Goal: Contribute content

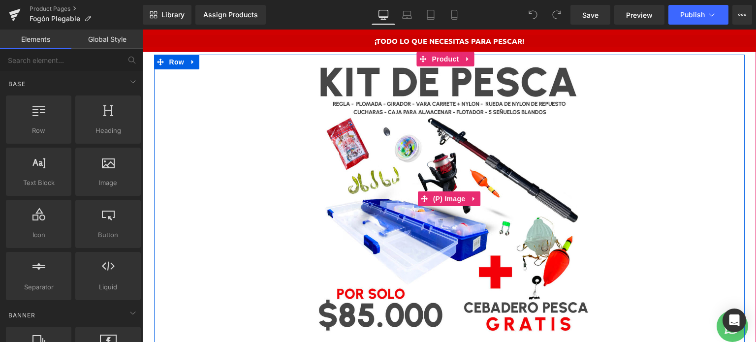
click at [396, 163] on img at bounding box center [449, 199] width 288 height 288
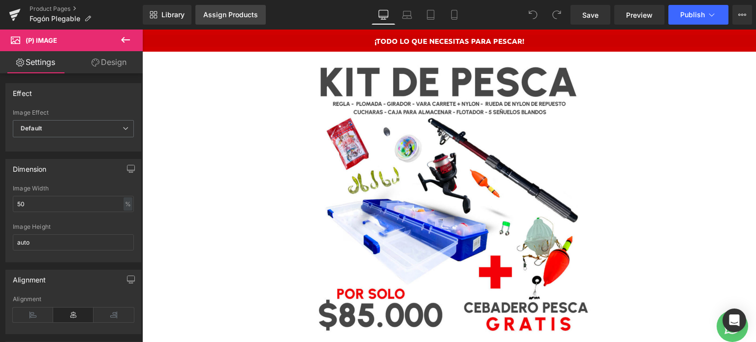
click at [236, 17] on div "Assign Products" at bounding box center [230, 15] width 55 height 8
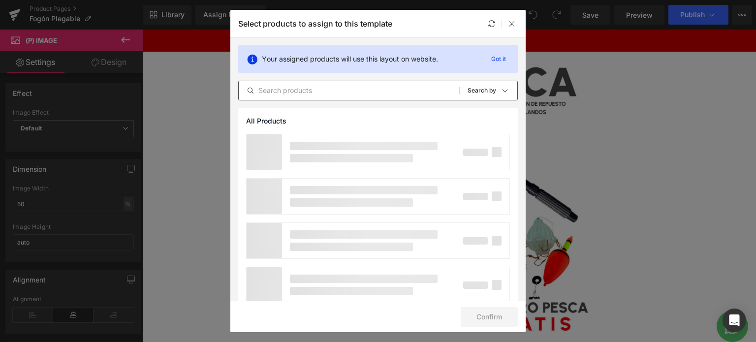
click at [310, 96] on div "All Products Shopify Collections Product Templates Shopify Collections Sort: Se…" at bounding box center [378, 91] width 280 height 20
click at [305, 91] on input "text" at bounding box center [349, 91] width 220 height 12
type input "f"
type input "e"
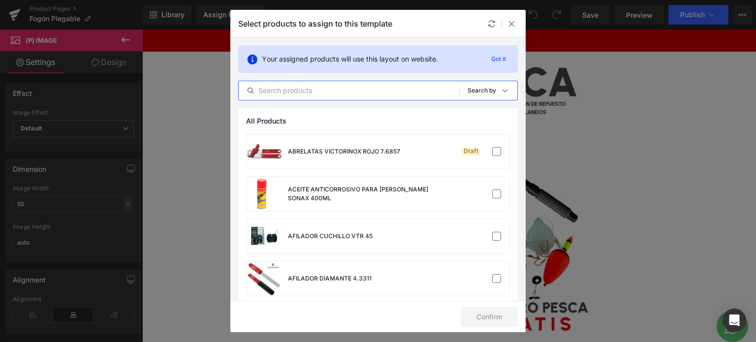
click at [276, 86] on input "text" at bounding box center [349, 91] width 220 height 12
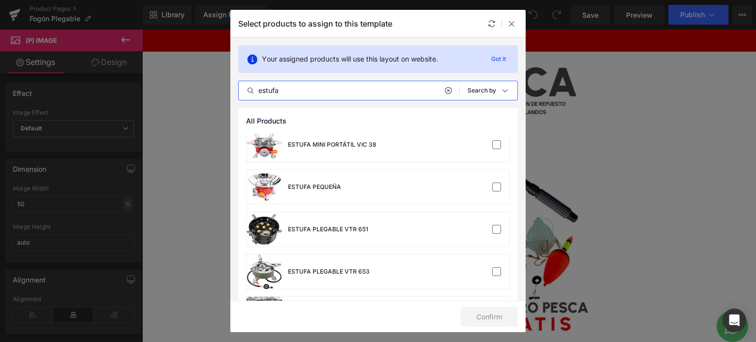
scroll to position [179, 0]
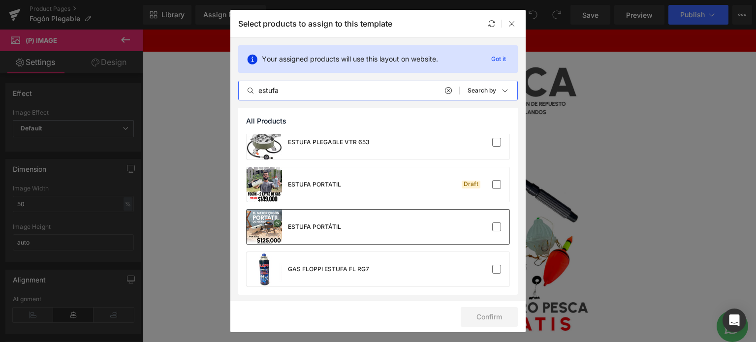
type input "estufa"
click at [339, 225] on div "ESTUFA PORTÁTIL" at bounding box center [314, 226] width 53 height 9
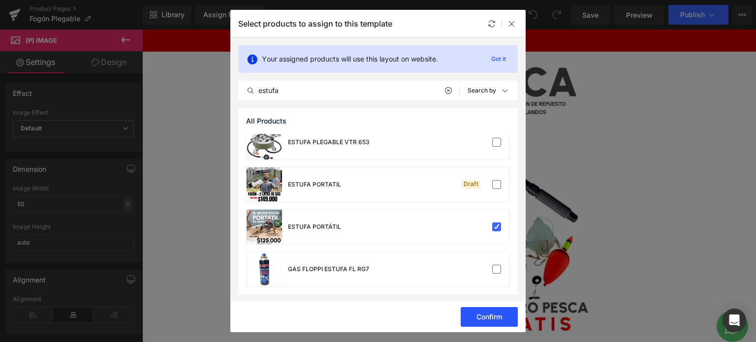
click at [479, 318] on button "Confirm" at bounding box center [489, 317] width 57 height 20
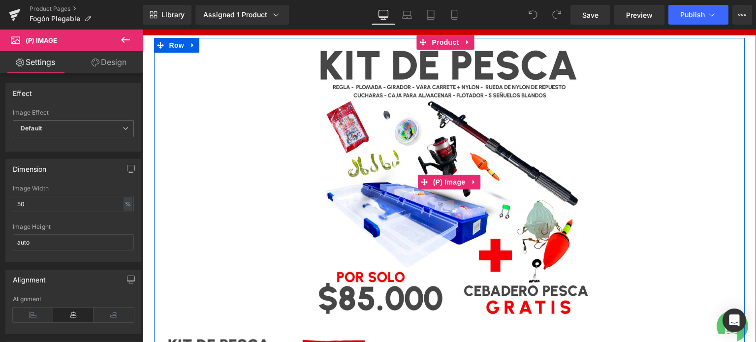
scroll to position [0, 0]
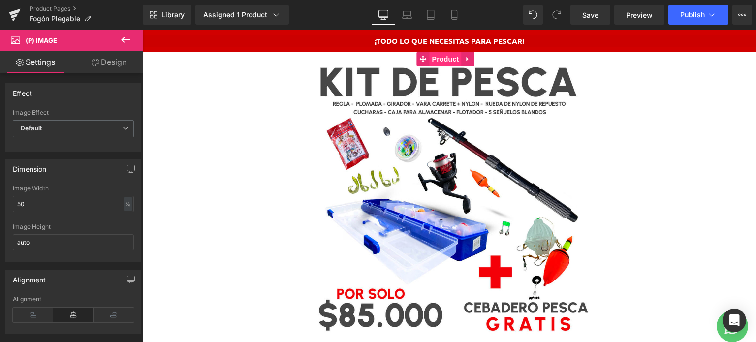
click at [439, 57] on span "Product" at bounding box center [446, 59] width 32 height 15
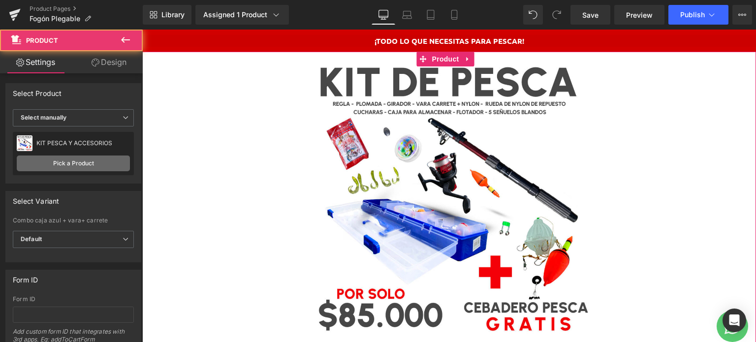
click at [77, 166] on link "Pick a Product" at bounding box center [73, 164] width 113 height 16
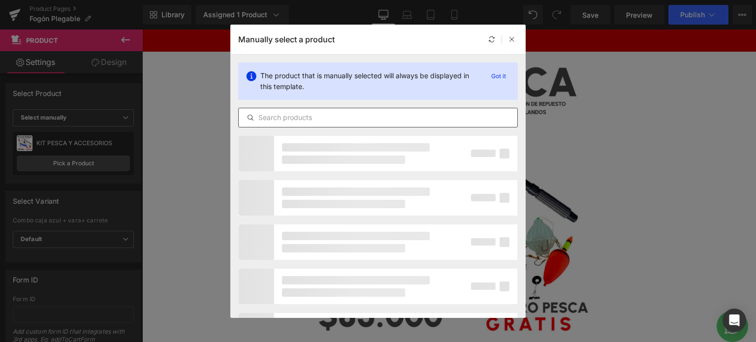
click at [334, 116] on input "text" at bounding box center [378, 118] width 279 height 12
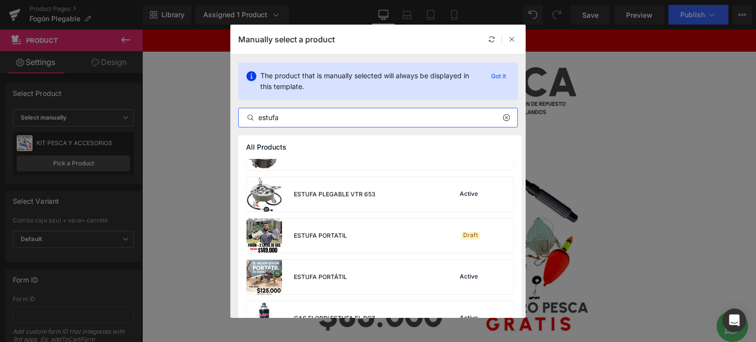
scroll to position [173, 0]
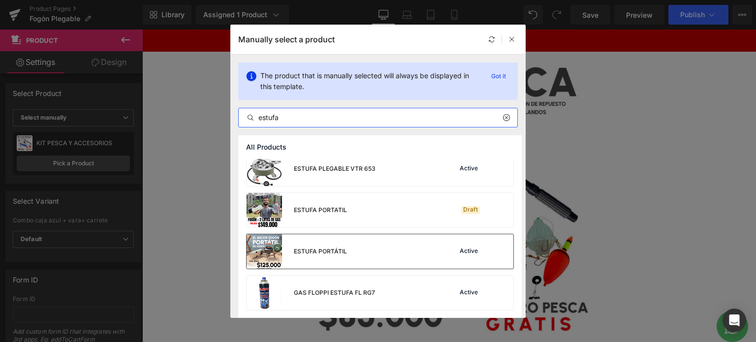
type input "estufa"
click at [354, 242] on div "ESTUFA PORTÁTIL Active" at bounding box center [380, 251] width 267 height 34
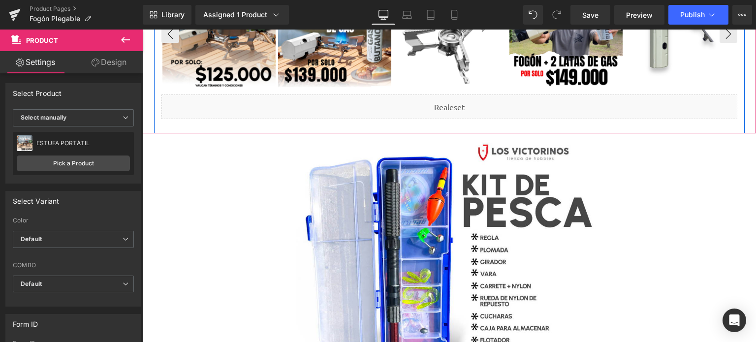
scroll to position [394, 0]
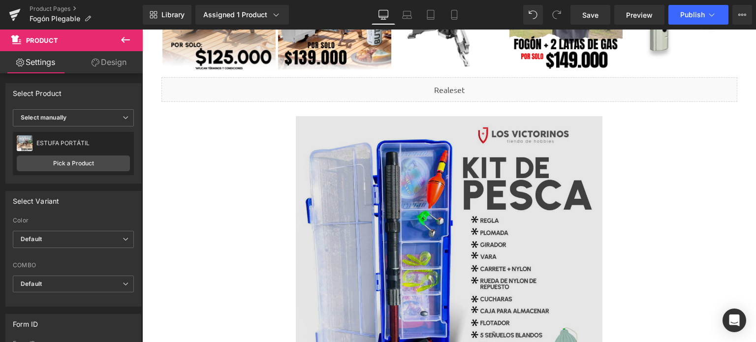
click at [379, 153] on img at bounding box center [449, 269] width 307 height 307
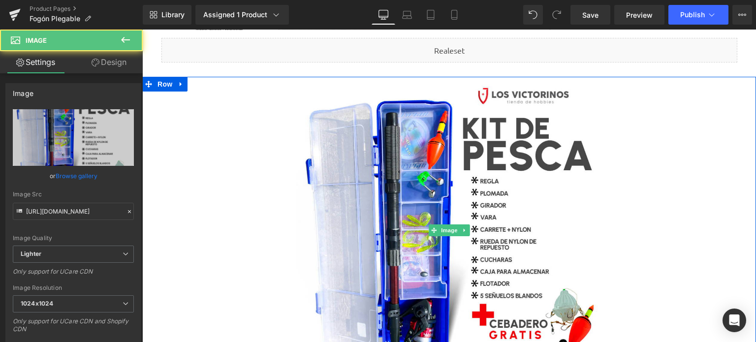
scroll to position [492, 0]
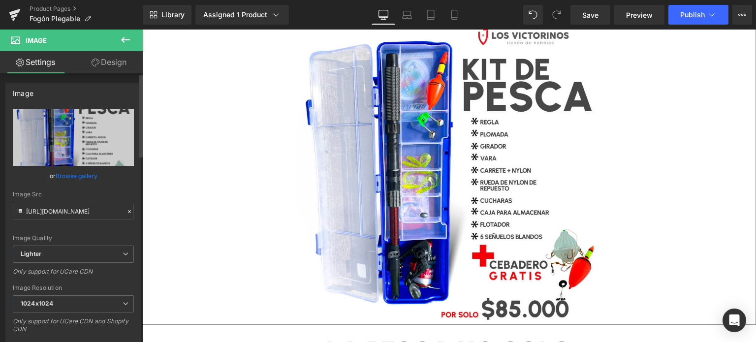
click at [85, 171] on link "Browse gallery" at bounding box center [77, 175] width 42 height 17
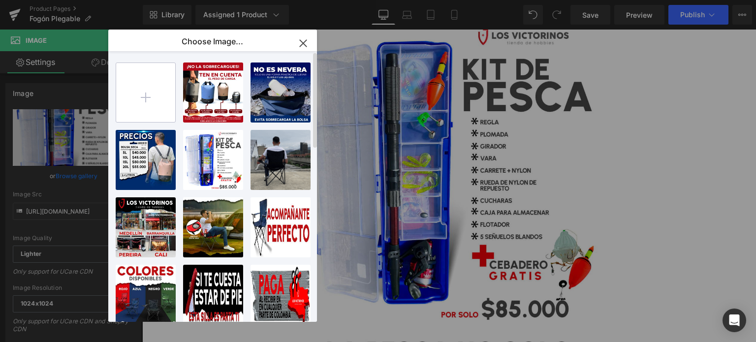
click at [156, 91] on input "file" at bounding box center [145, 92] width 59 height 59
type input "C:\fakepath\1.img.jpg"
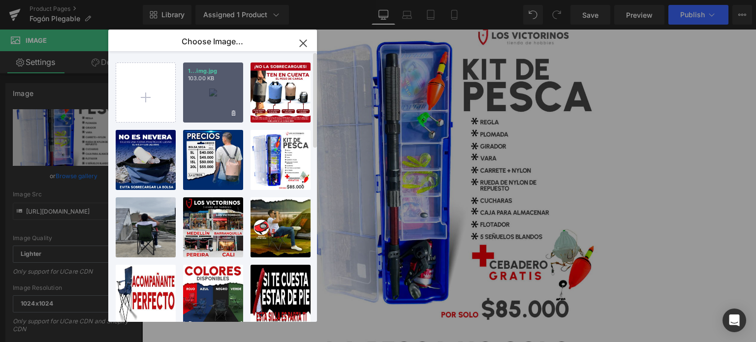
click at [212, 100] on div "1...img.jpg 103.00 KB" at bounding box center [213, 93] width 60 height 60
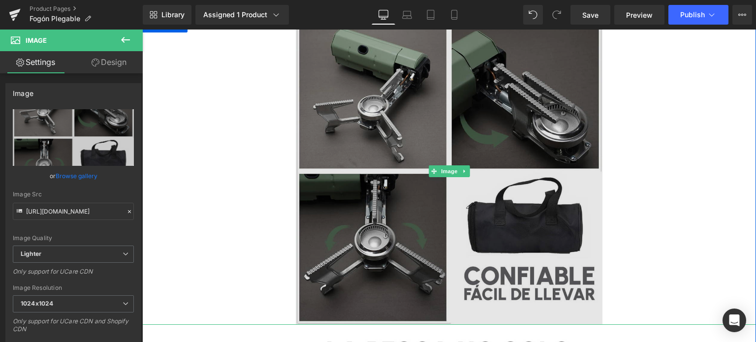
type input "[URL][DOMAIN_NAME]"
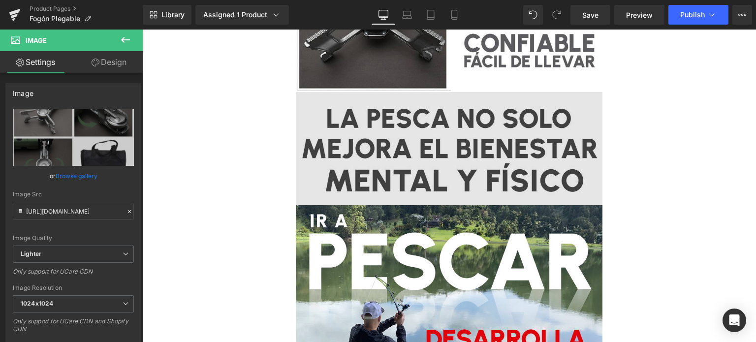
scroll to position [738, 0]
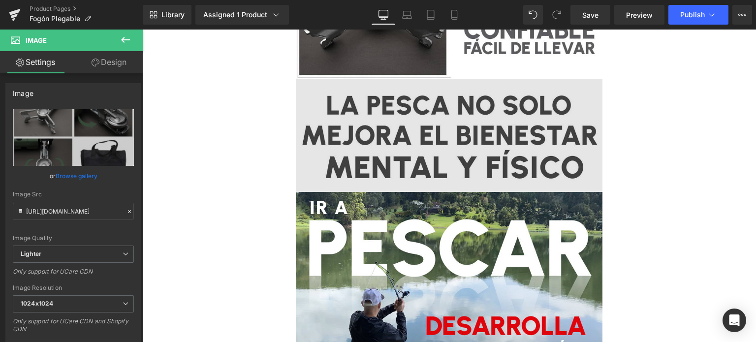
click at [375, 147] on img at bounding box center [449, 136] width 307 height 114
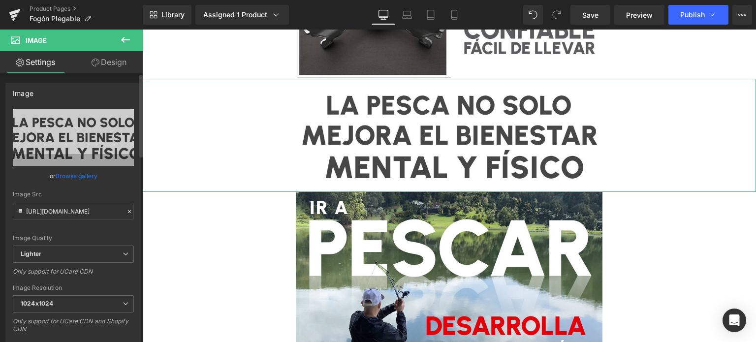
click at [84, 173] on link "Browse gallery" at bounding box center [77, 175] width 42 height 17
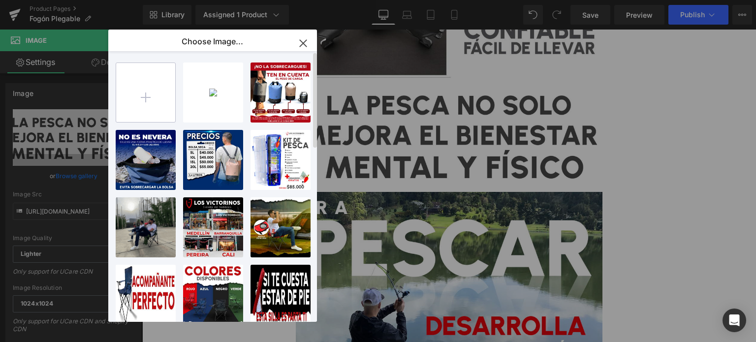
click at [148, 87] on input "file" at bounding box center [145, 92] width 59 height 59
type input "C:\fakepath\3.IMG.jpg"
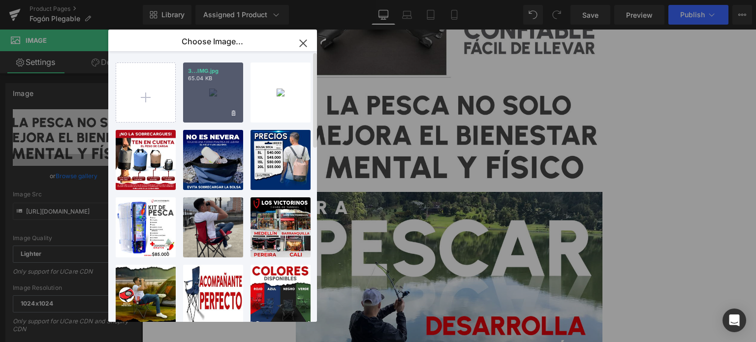
click at [211, 98] on div "3...IMG.jpg 65.04 KB" at bounding box center [213, 93] width 60 height 60
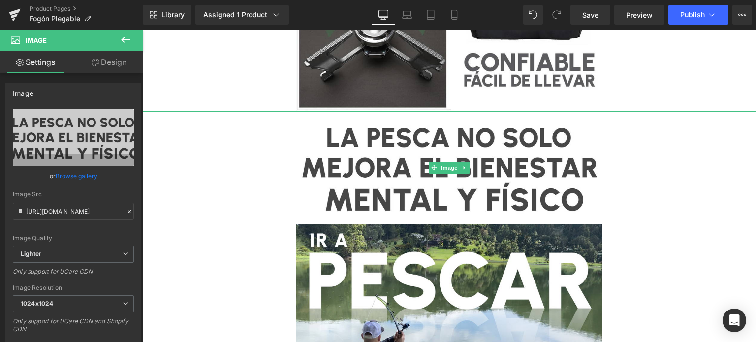
scroll to position [689, 0]
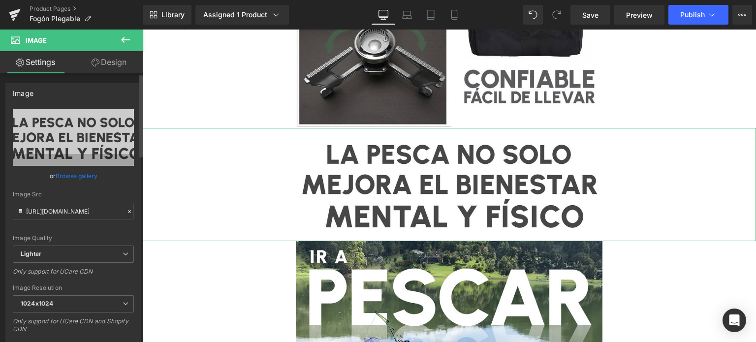
click at [91, 179] on link "Browse gallery" at bounding box center [77, 175] width 42 height 17
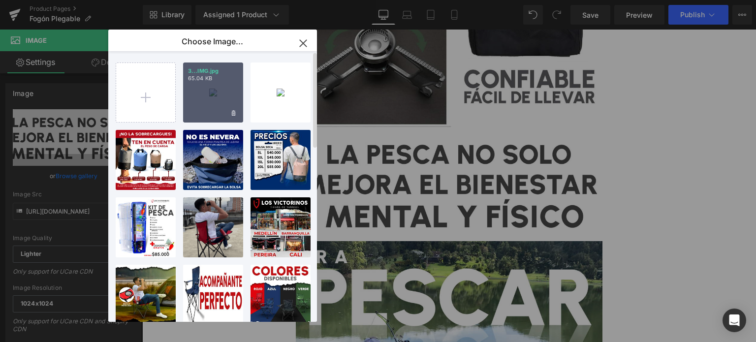
click at [211, 87] on div "3...IMG.jpg 65.04 KB" at bounding box center [213, 93] width 60 height 60
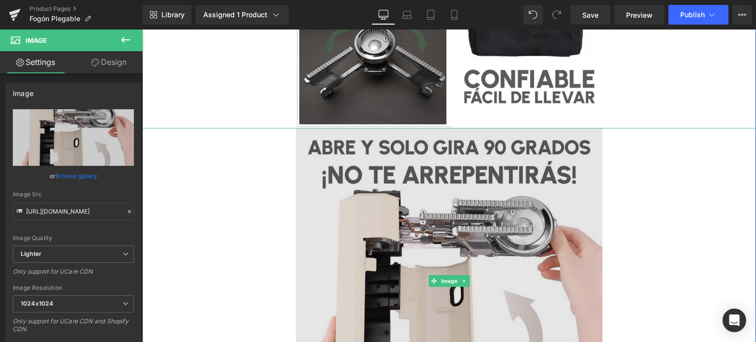
type input "[URL][DOMAIN_NAME]"
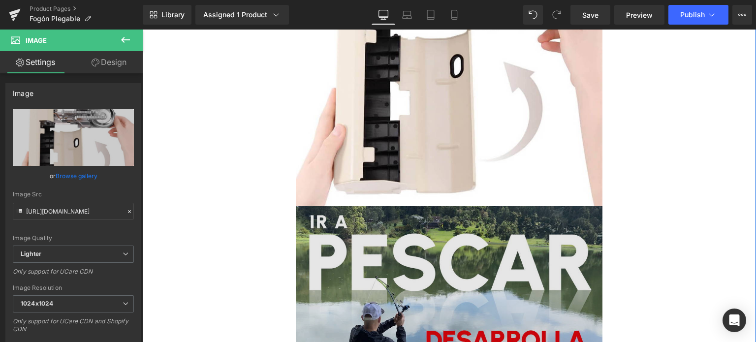
scroll to position [984, 0]
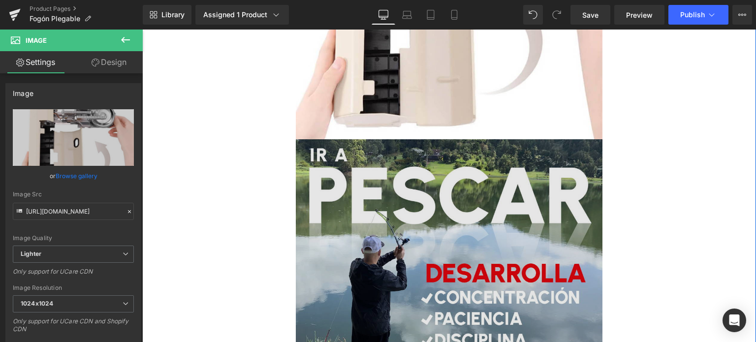
click at [445, 179] on img at bounding box center [449, 292] width 307 height 307
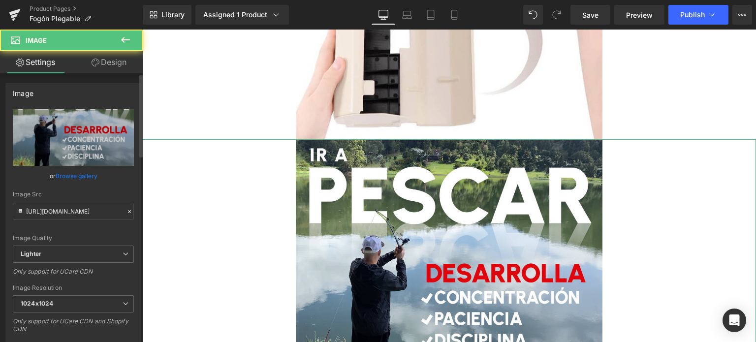
click at [69, 178] on link "Browse gallery" at bounding box center [77, 175] width 42 height 17
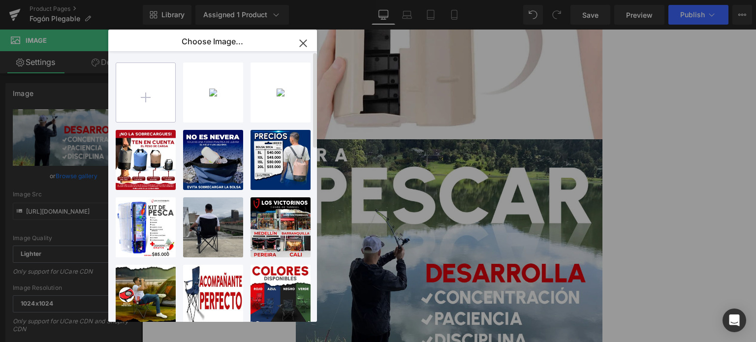
click at [164, 110] on input "file" at bounding box center [145, 92] width 59 height 59
type input "C:\fakepath\4.envios.jpg"
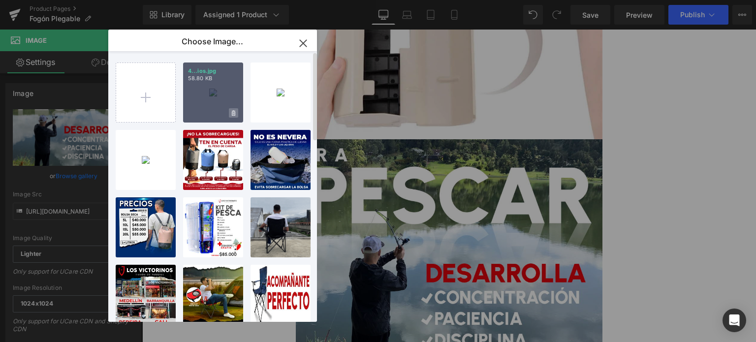
click at [229, 110] on span at bounding box center [233, 112] width 9 height 9
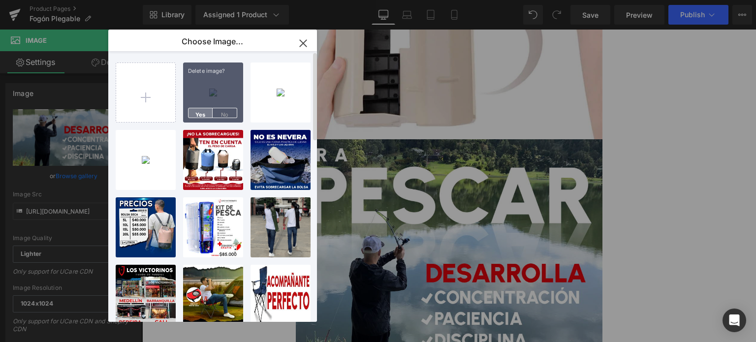
click at [201, 113] on span "Yes" at bounding box center [200, 113] width 25 height 10
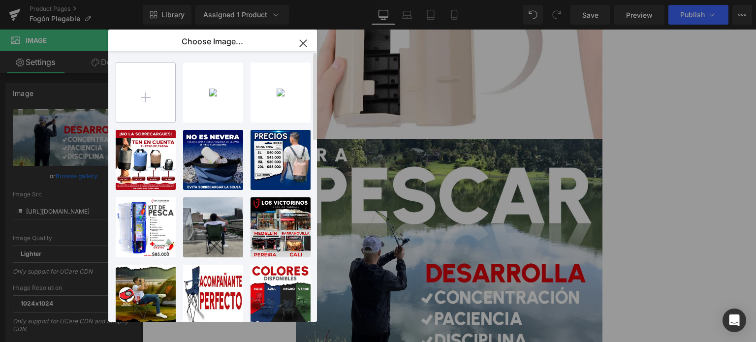
click at [157, 90] on input "file" at bounding box center [145, 92] width 59 height 59
type input "C:\fakepath\5.colores.jpg"
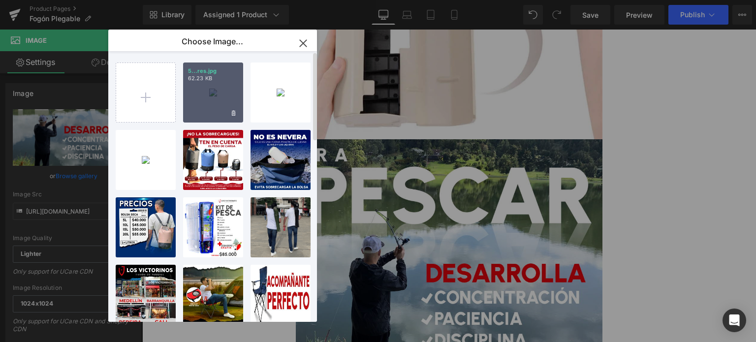
click at [213, 97] on div "5...res.jpg 62.23 KB" at bounding box center [213, 93] width 60 height 60
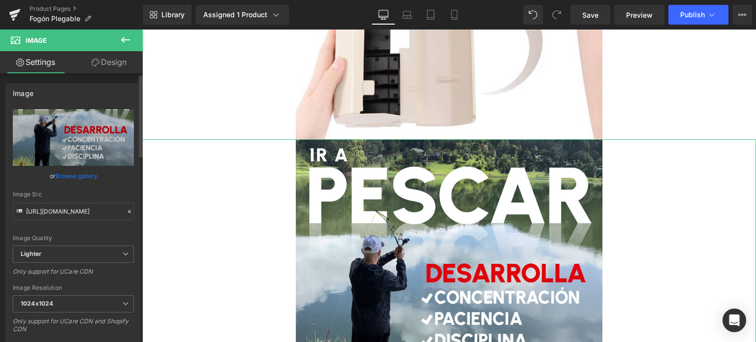
click at [84, 177] on link "Browse gallery" at bounding box center [77, 175] width 42 height 17
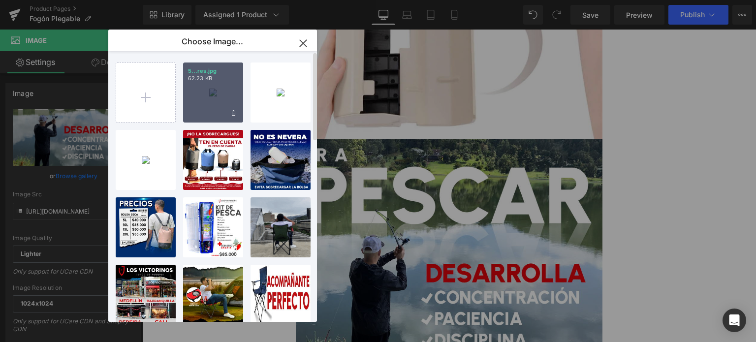
click at [219, 100] on div "5...res.jpg 62.23 KB" at bounding box center [213, 93] width 60 height 60
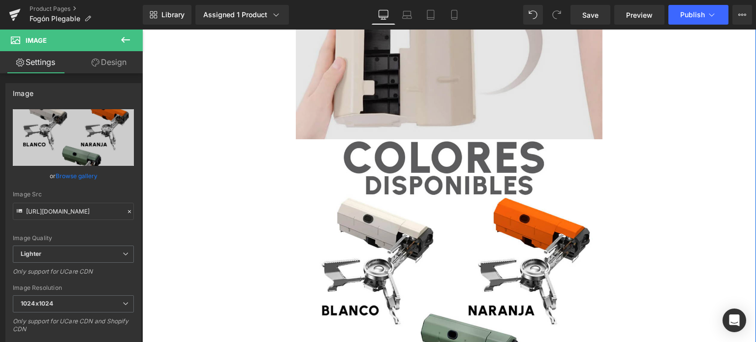
type input "[URL][DOMAIN_NAME]"
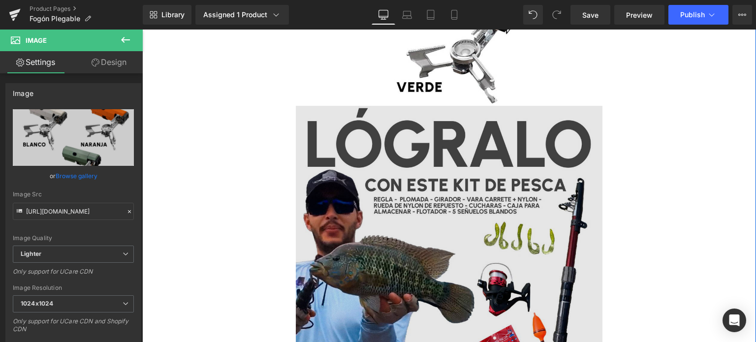
scroll to position [1329, 0]
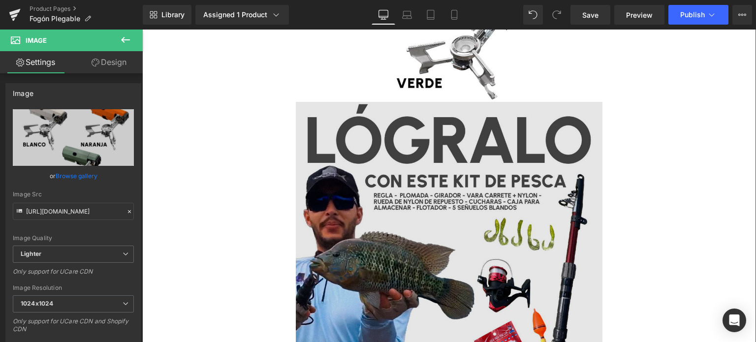
click at [398, 168] on img at bounding box center [449, 255] width 307 height 307
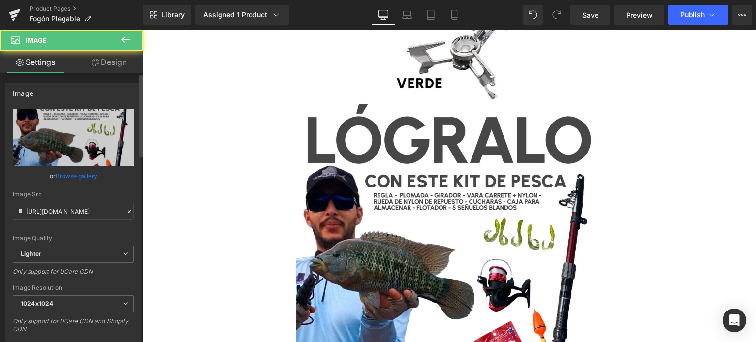
click at [76, 176] on link "Browse gallery" at bounding box center [77, 175] width 42 height 17
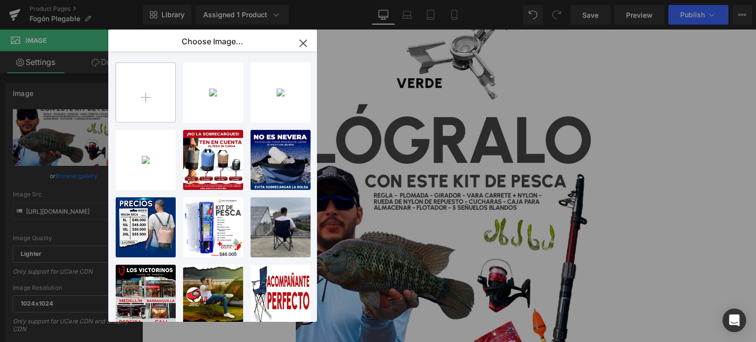
click at [142, 111] on input "file" at bounding box center [145, 92] width 59 height 59
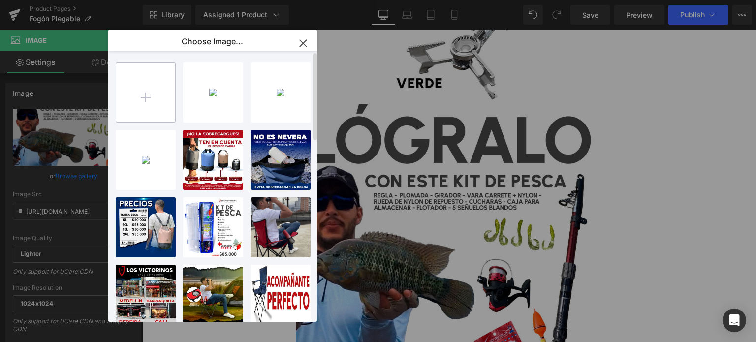
type input "C:\fakepath\5.img.jpg"
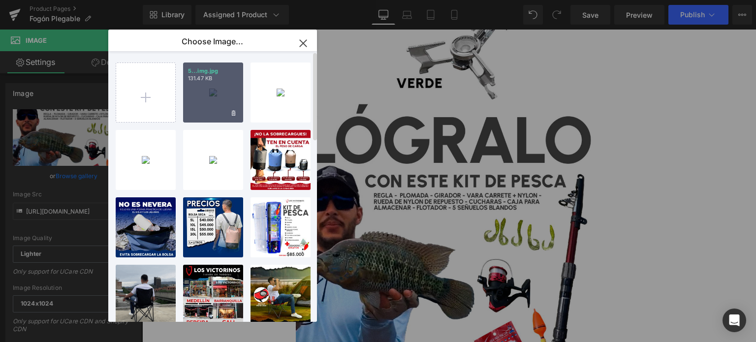
click at [210, 94] on div "5...img.jpg 131.47 KB" at bounding box center [213, 93] width 60 height 60
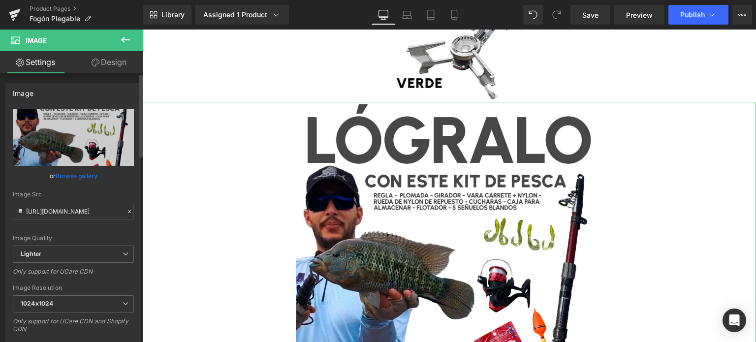
click at [85, 172] on link "Browse gallery" at bounding box center [77, 175] width 42 height 17
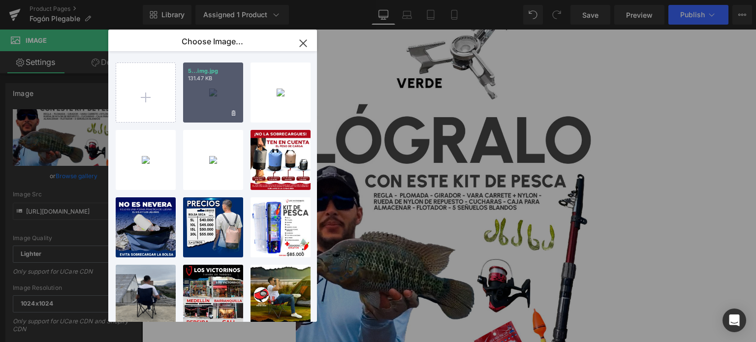
click at [216, 94] on div "5...img.jpg 131.47 KB" at bounding box center [213, 93] width 60 height 60
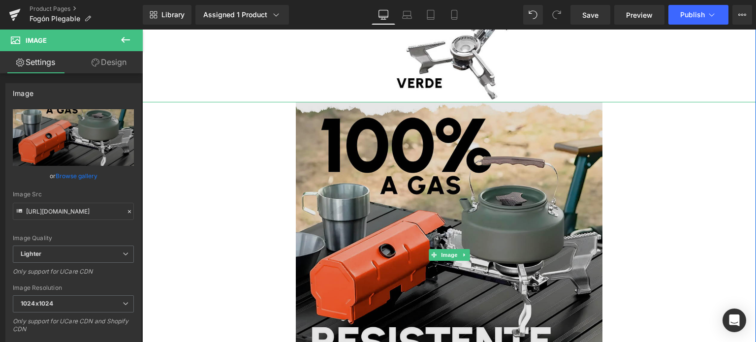
type input "[URL][DOMAIN_NAME]"
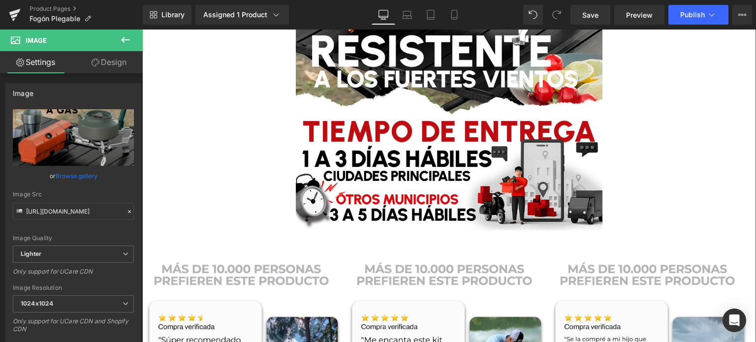
scroll to position [1624, 0]
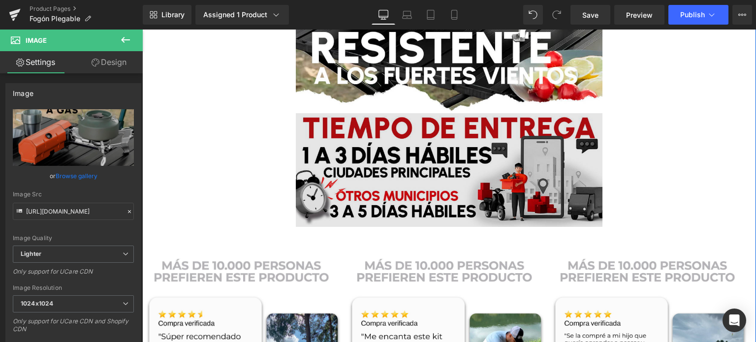
click at [392, 161] on img at bounding box center [449, 170] width 307 height 114
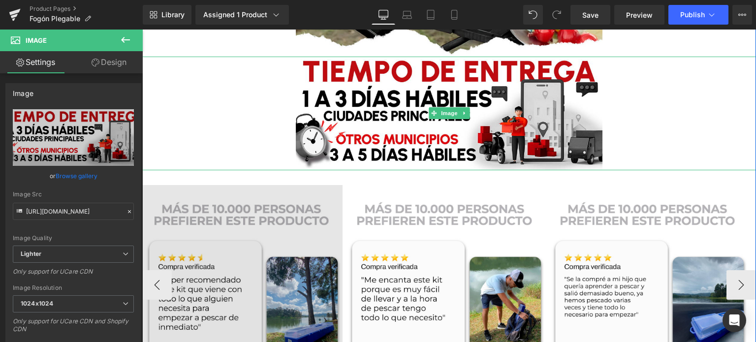
scroll to position [1772, 0]
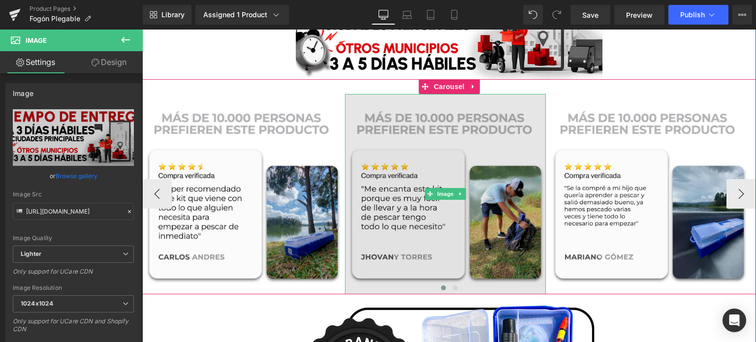
click at [446, 155] on img at bounding box center [445, 194] width 200 height 200
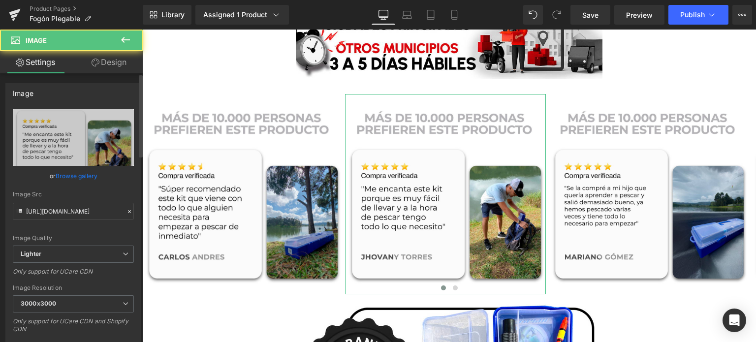
click at [87, 173] on link "Browse gallery" at bounding box center [77, 175] width 42 height 17
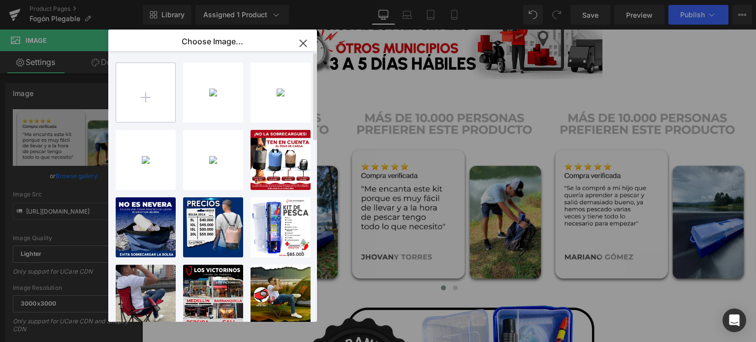
click at [136, 111] on input "file" at bounding box center [145, 92] width 59 height 59
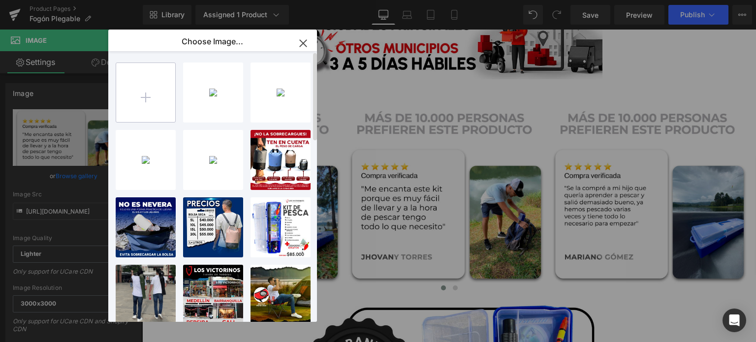
type input "C:\fakepath\TESTIMONIOS 1.jpg"
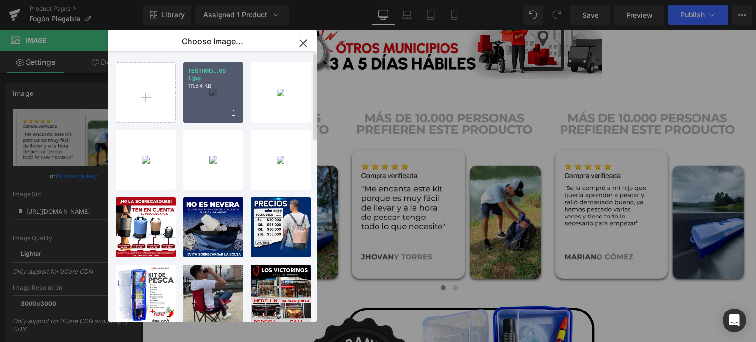
click at [206, 102] on div "TESTIMO...OS 1.jpg 111.84 KB" at bounding box center [213, 93] width 60 height 60
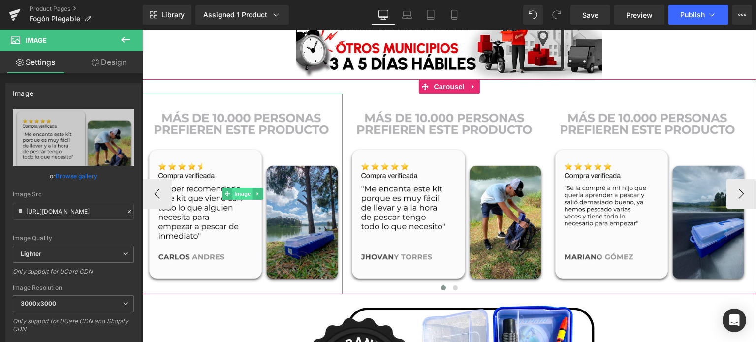
click at [232, 198] on span "Image" at bounding box center [242, 194] width 21 height 12
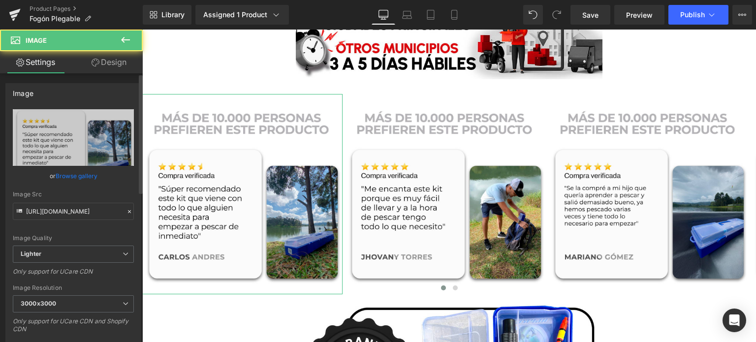
click at [69, 175] on link "Browse gallery" at bounding box center [77, 175] width 42 height 17
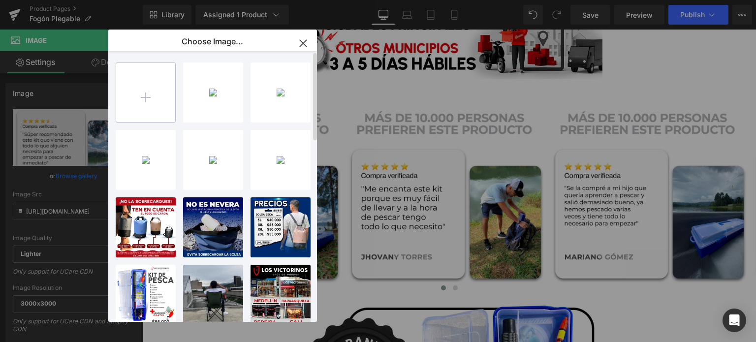
click at [157, 102] on input "file" at bounding box center [145, 92] width 59 height 59
type input "C:\fakepath\TESTIMONIOS 2.jpg"
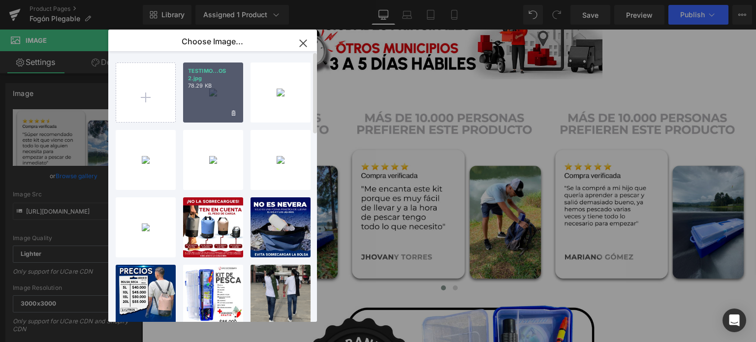
click at [213, 101] on div "TESTIMO...OS 2.jpg 78.29 KB" at bounding box center [213, 93] width 60 height 60
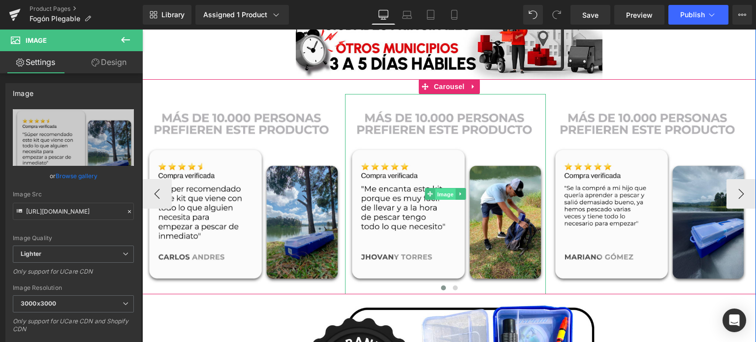
click at [437, 190] on span "Image" at bounding box center [445, 194] width 21 height 12
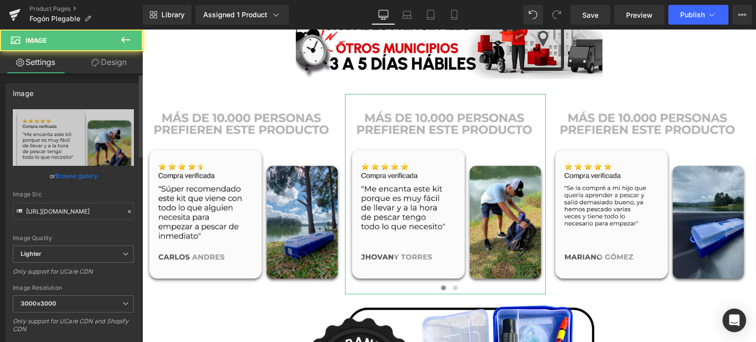
click at [73, 173] on link "Browse gallery" at bounding box center [77, 175] width 42 height 17
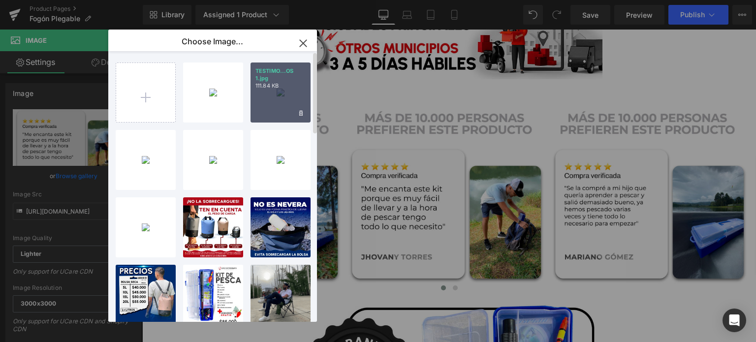
click at [285, 95] on div "TESTIMO...OS 1.jpg 111.84 KB" at bounding box center [281, 93] width 60 height 60
type input "[URL][DOMAIN_NAME]"
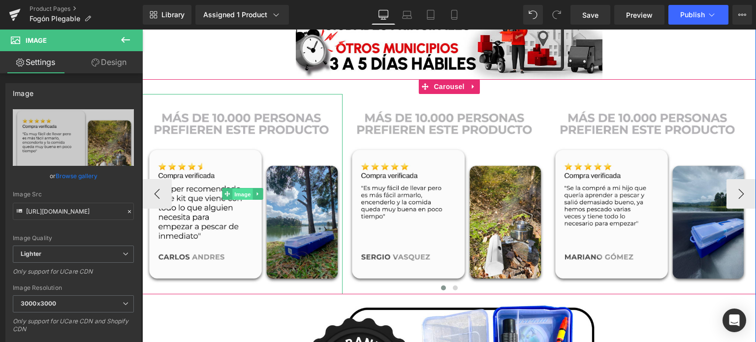
click at [232, 191] on span "Image" at bounding box center [242, 194] width 21 height 12
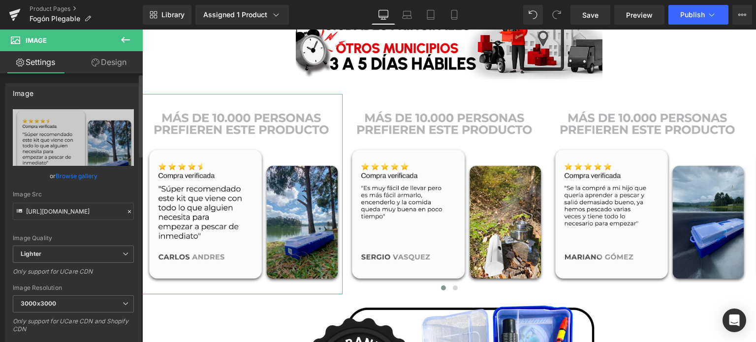
click at [62, 179] on link "Browse gallery" at bounding box center [77, 175] width 42 height 17
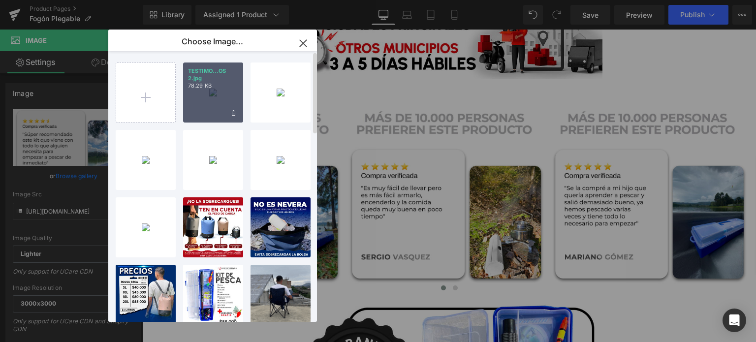
drag, startPoint x: 53, startPoint y: 70, endPoint x: 195, endPoint y: 100, distance: 145.3
click at [195, 100] on div "TESTIMO...OS 2.jpg 78.29 KB" at bounding box center [213, 93] width 60 height 60
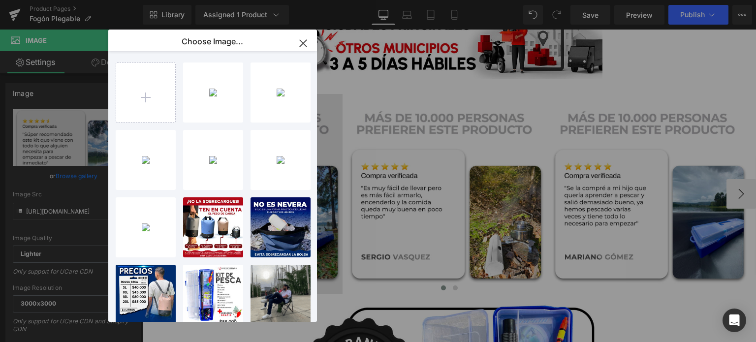
type input "[URL][DOMAIN_NAME]"
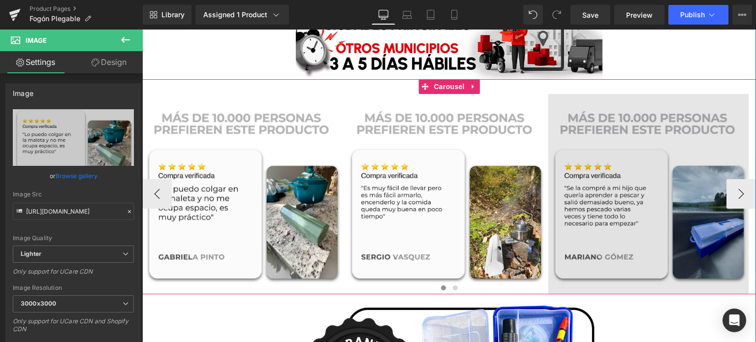
click at [595, 170] on img at bounding box center [648, 194] width 200 height 200
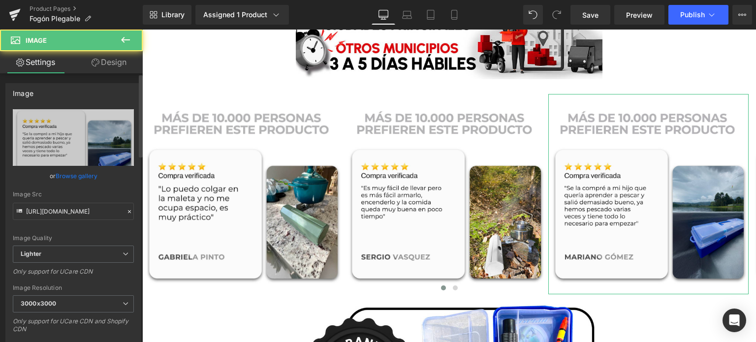
click at [79, 180] on link "Browse gallery" at bounding box center [77, 175] width 42 height 17
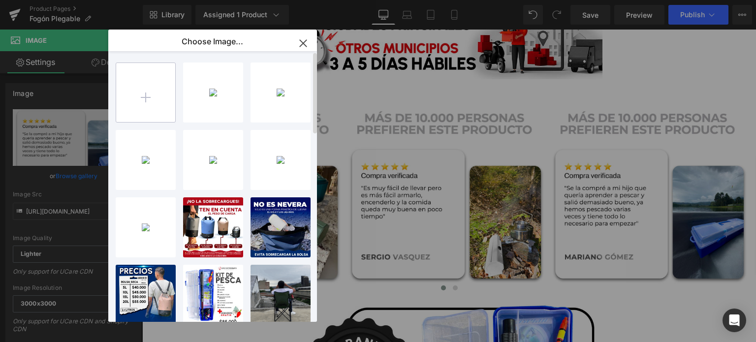
click at [138, 103] on input "file" at bounding box center [145, 92] width 59 height 59
type input "C:\fakepath\TESTIMONIOS 3.jpg"
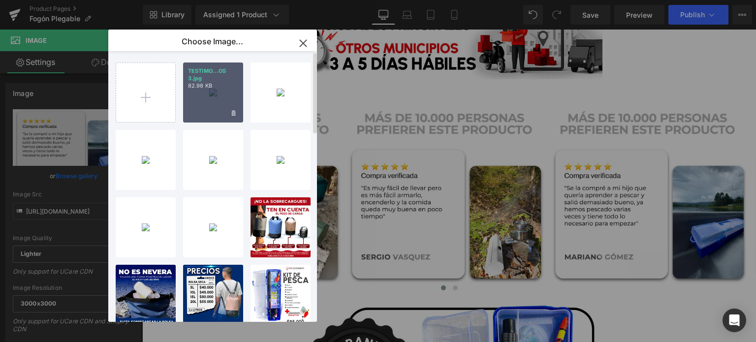
click at [208, 98] on div "TESTIMO...OS 3.jpg 82.98 KB" at bounding box center [213, 93] width 60 height 60
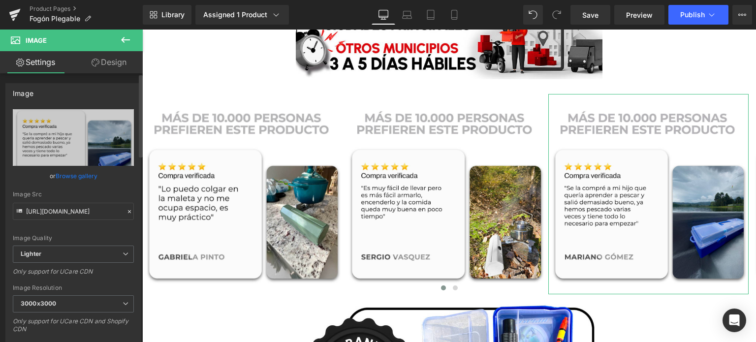
click at [90, 174] on link "Browse gallery" at bounding box center [77, 175] width 42 height 17
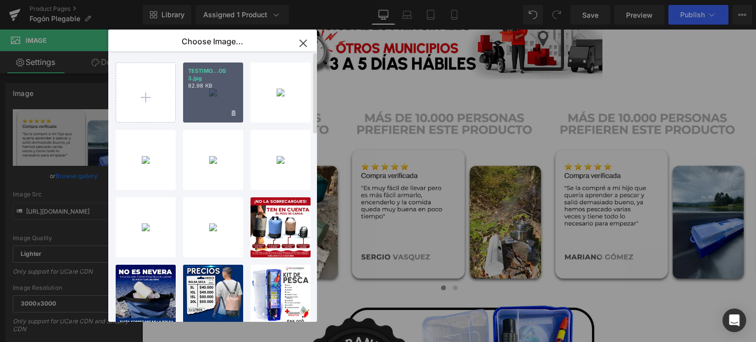
click at [214, 96] on div "TESTIMO...OS 3.jpg 82.98 KB" at bounding box center [213, 93] width 60 height 60
type input "[URL][DOMAIN_NAME]"
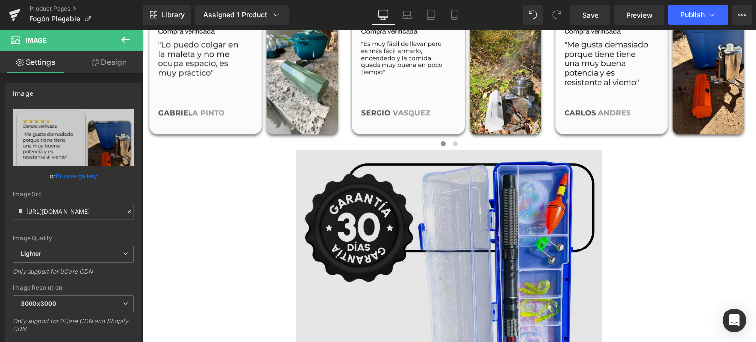
scroll to position [1969, 0]
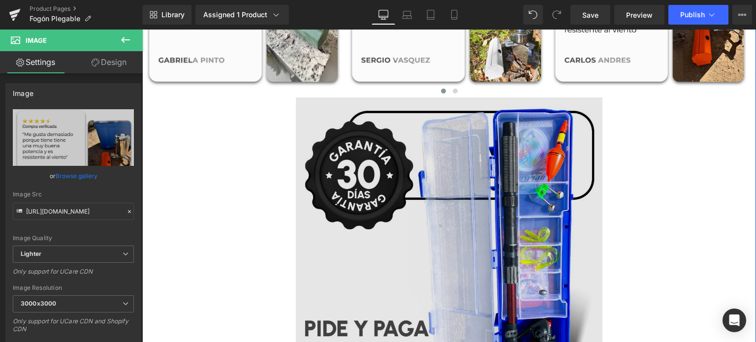
click at [405, 161] on img at bounding box center [449, 250] width 307 height 307
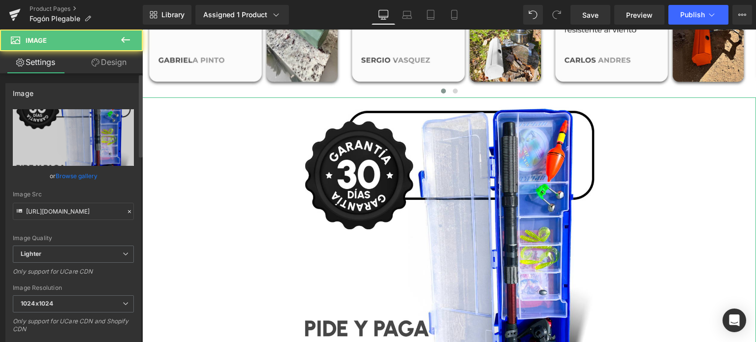
click at [80, 169] on link "Browse gallery" at bounding box center [77, 175] width 42 height 17
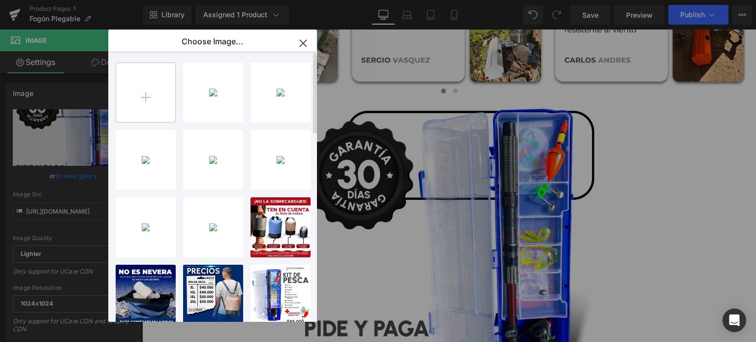
click at [152, 101] on input "file" at bounding box center [145, 92] width 59 height 59
type input "C:\fakepath\6.img.jpg"
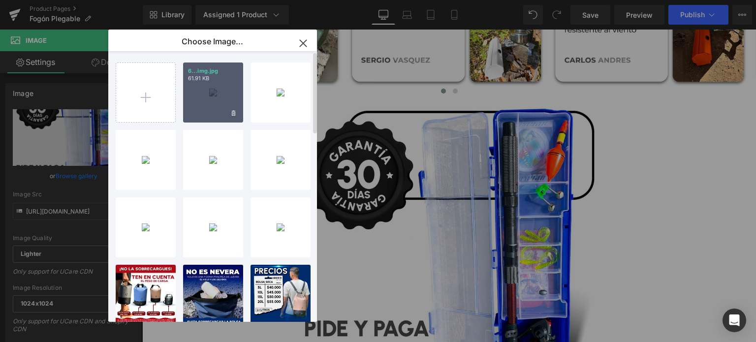
click at [206, 82] on p "61.91 KB" at bounding box center [213, 78] width 50 height 7
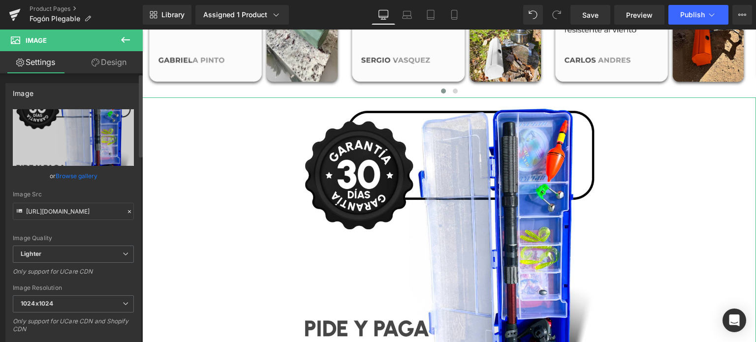
click at [69, 171] on link "Browse gallery" at bounding box center [77, 175] width 42 height 17
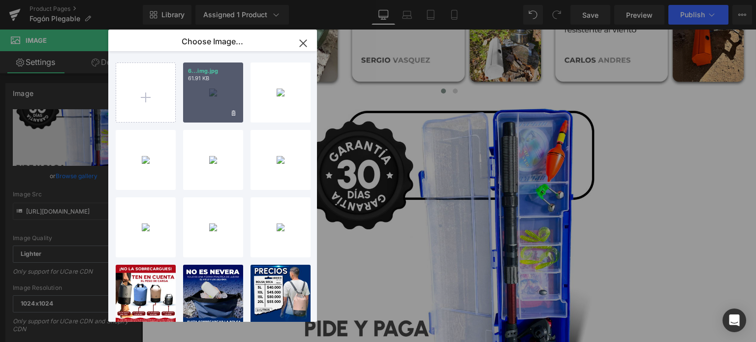
click at [213, 93] on div "6...img.jpg 61.91 KB" at bounding box center [213, 93] width 60 height 60
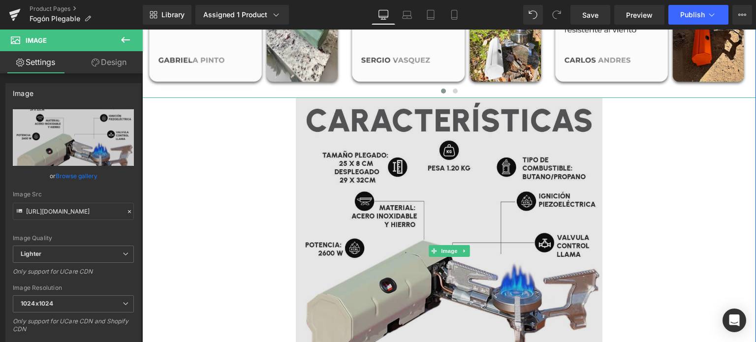
type input "[URL][DOMAIN_NAME]"
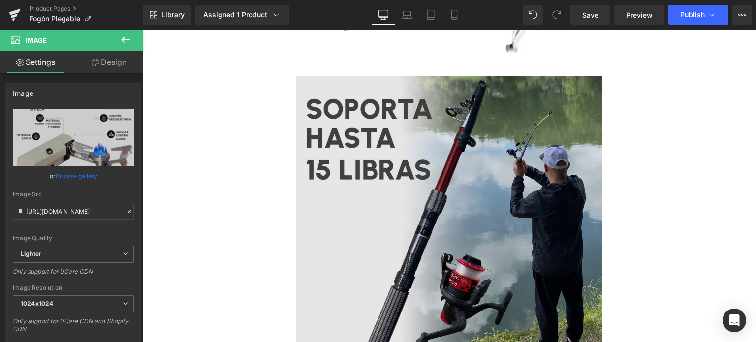
scroll to position [2313, 0]
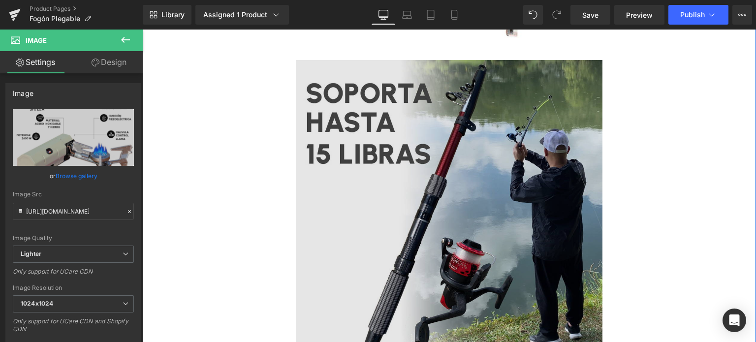
click at [392, 173] on img at bounding box center [449, 213] width 307 height 307
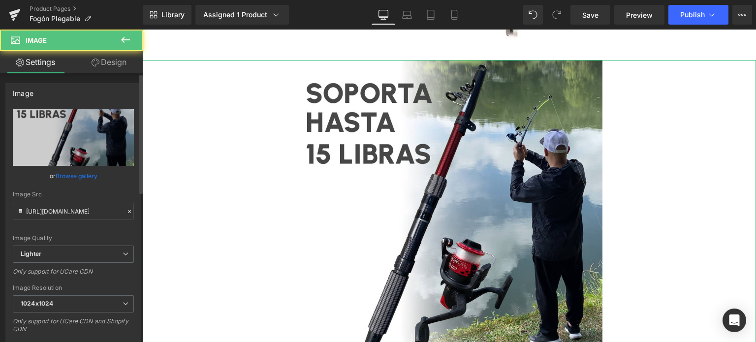
click at [56, 176] on link "Browse gallery" at bounding box center [77, 175] width 42 height 17
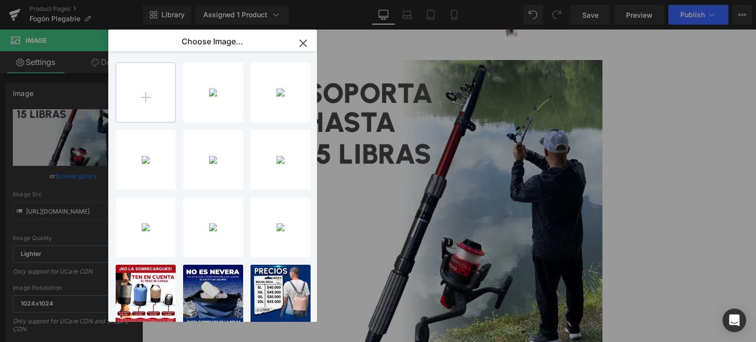
click at [143, 104] on input "file" at bounding box center [145, 92] width 59 height 59
type input "C:\fakepath\10.destapador.jpg"
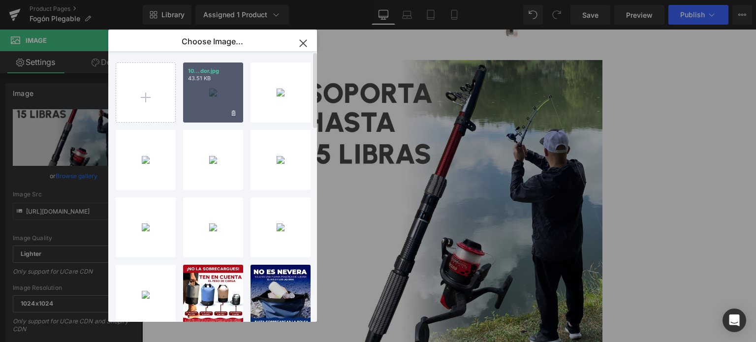
click at [216, 95] on div "10...dor.jpg 43.51 KB" at bounding box center [213, 93] width 60 height 60
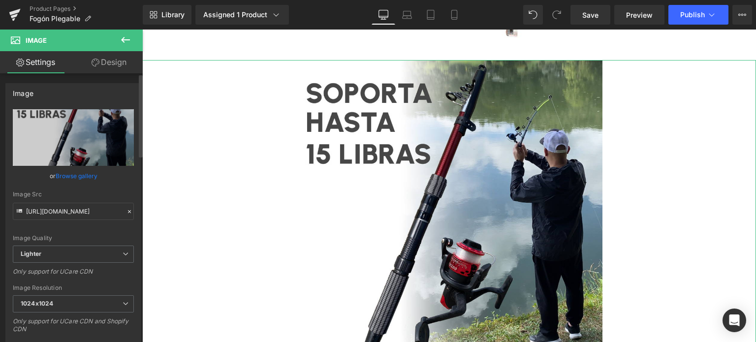
click at [84, 174] on link "Browse gallery" at bounding box center [77, 175] width 42 height 17
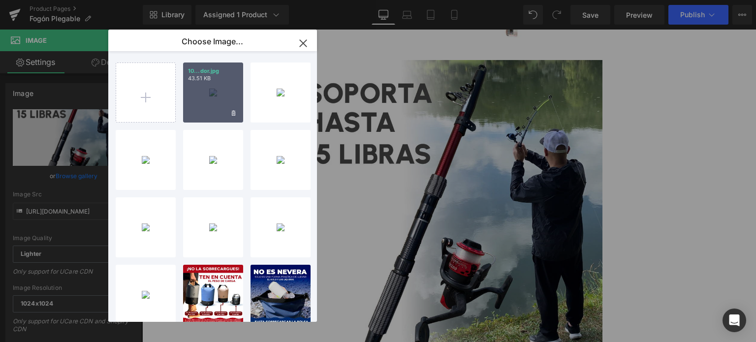
click at [228, 104] on div "10...dor.jpg 43.51 KB" at bounding box center [213, 93] width 60 height 60
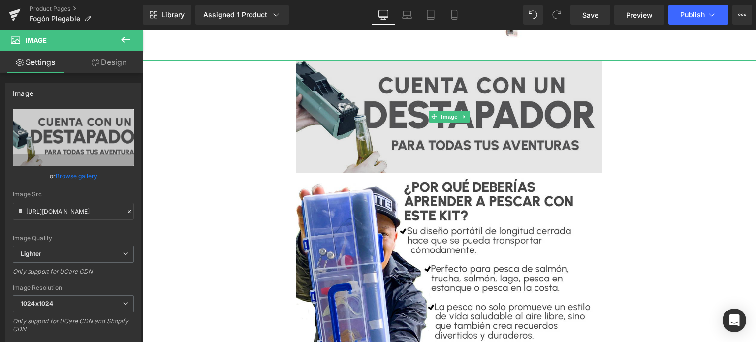
type input "[URL][DOMAIN_NAME]"
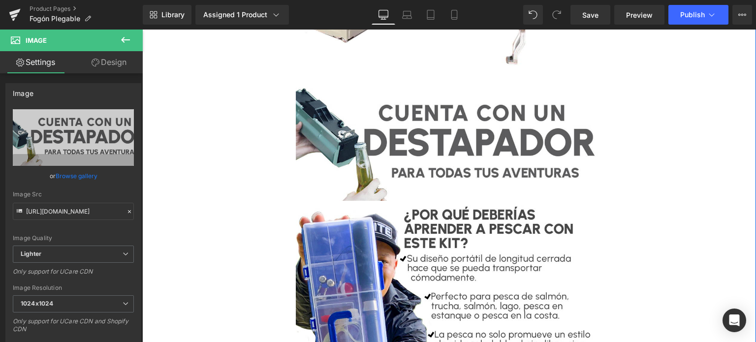
scroll to position [2411, 0]
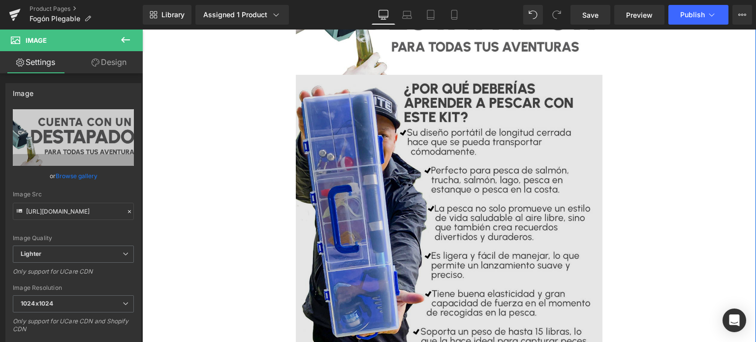
click at [333, 163] on img at bounding box center [449, 228] width 307 height 307
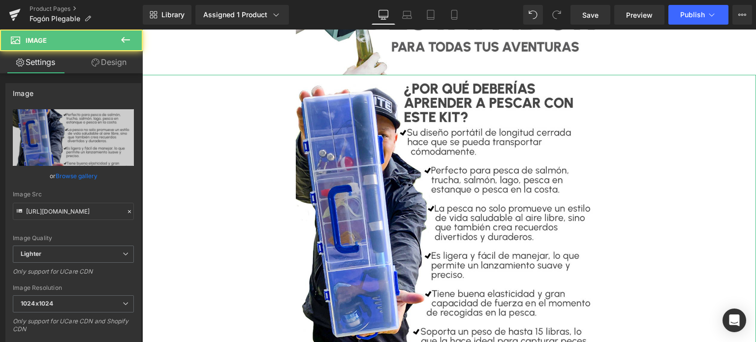
click at [85, 173] on link "Browse gallery" at bounding box center [77, 175] width 42 height 17
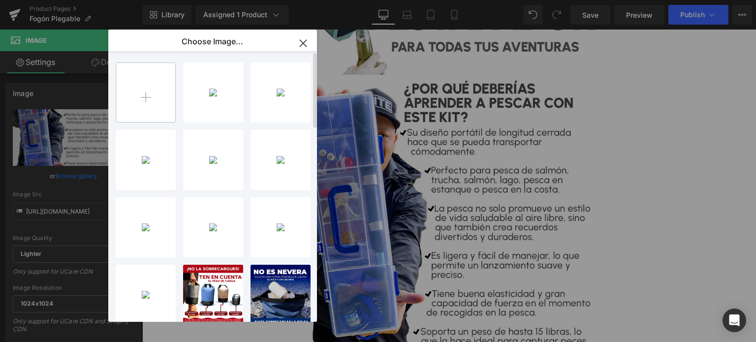
click at [155, 100] on input "file" at bounding box center [145, 92] width 59 height 59
type input "C:\fakepath\7.tamaño perfecto.jpg"
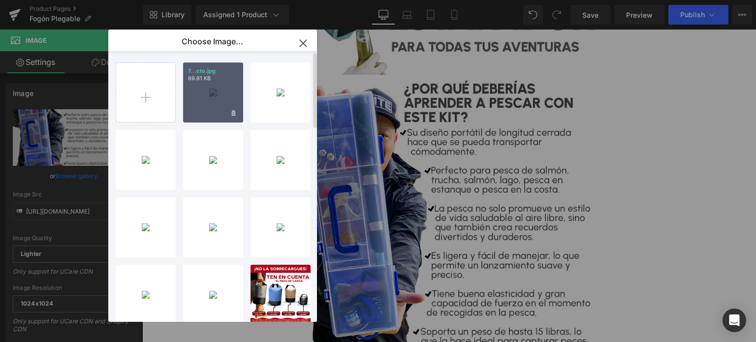
click at [209, 94] on div "7...cto.jpg 89.81 KB" at bounding box center [213, 93] width 60 height 60
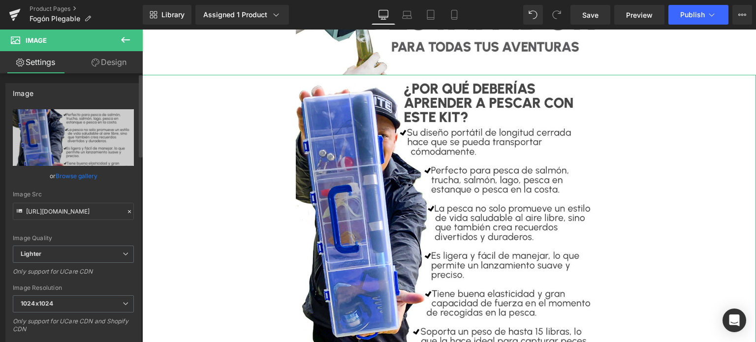
click at [81, 169] on link "Browse gallery" at bounding box center [77, 175] width 42 height 17
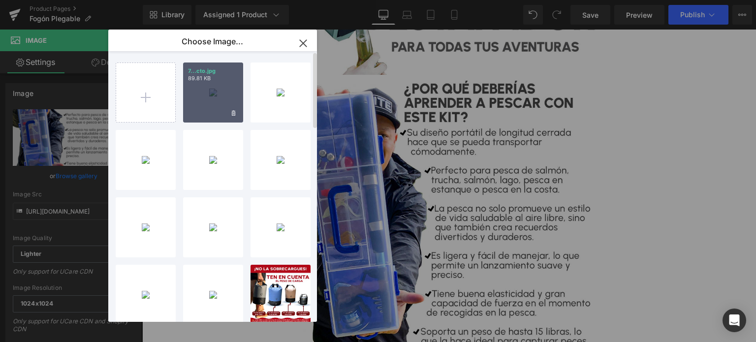
click at [205, 86] on div "7...cto.jpg 89.81 KB" at bounding box center [213, 93] width 60 height 60
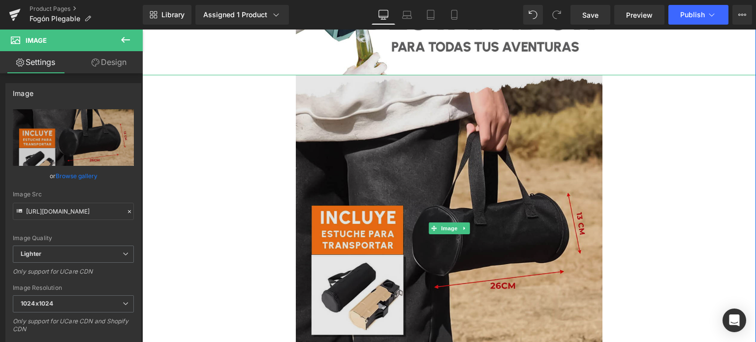
type input "[URL][DOMAIN_NAME]"
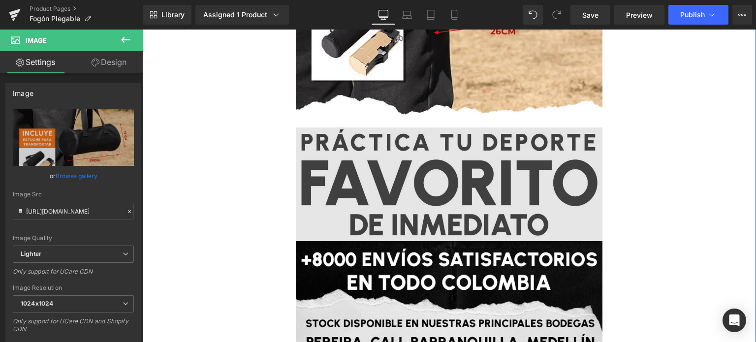
scroll to position [2756, 0]
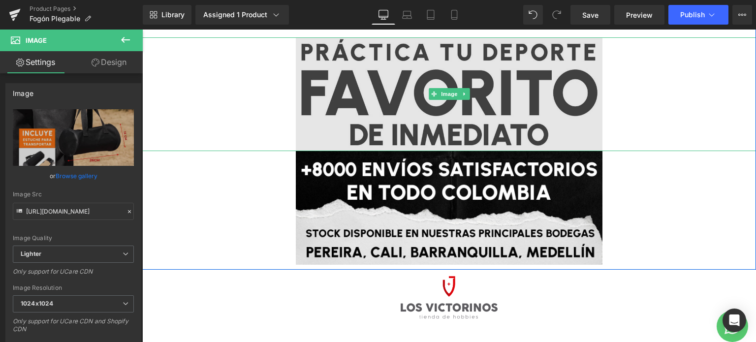
click at [428, 125] on img at bounding box center [449, 94] width 307 height 114
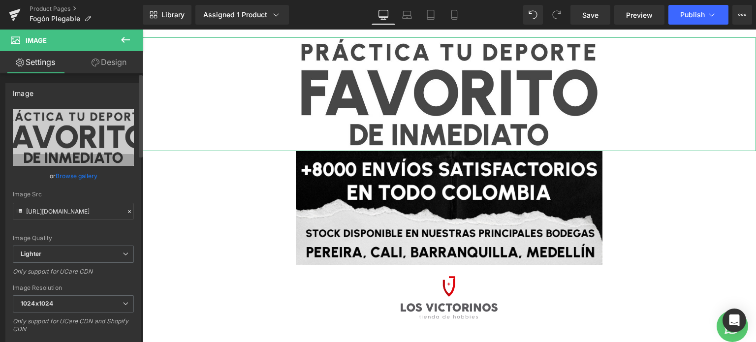
click at [62, 176] on link "Browse gallery" at bounding box center [77, 175] width 42 height 17
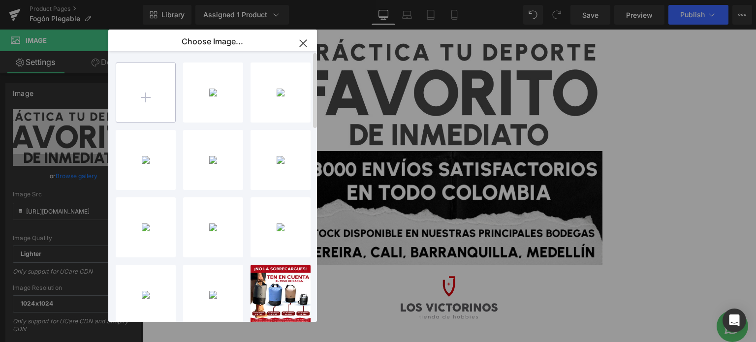
click at [149, 96] on input "file" at bounding box center [145, 92] width 59 height 59
type input "C:\fakepath\ultima.jpg"
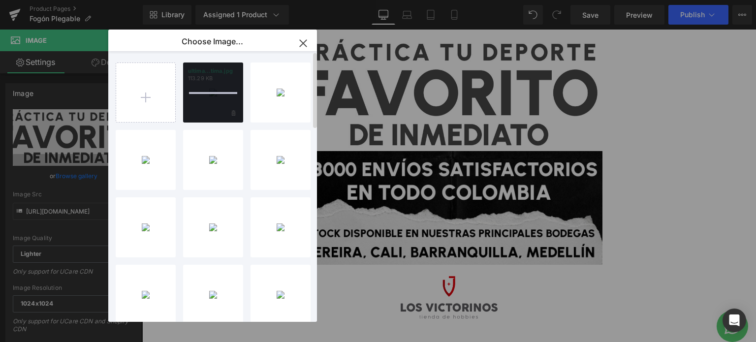
click at [213, 102] on div "ultima...tima.jpg 113.29 KB" at bounding box center [213, 93] width 60 height 60
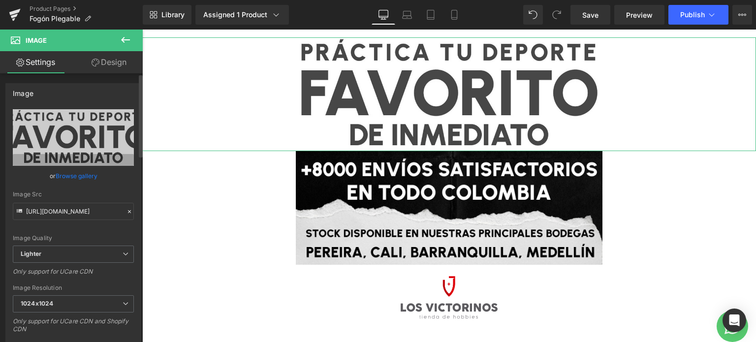
click at [71, 180] on link "Browse gallery" at bounding box center [77, 175] width 42 height 17
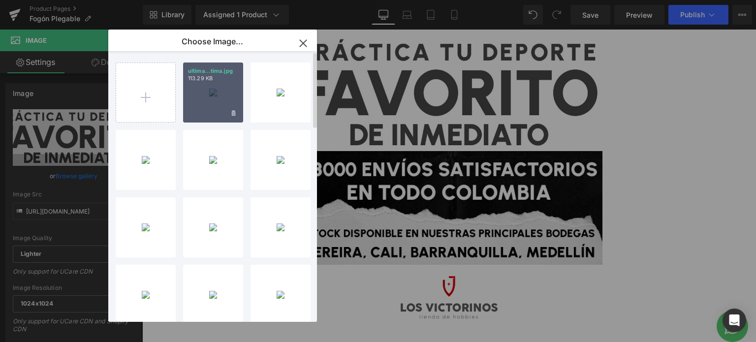
click at [224, 90] on div "ultima...tima.jpg 113.29 KB" at bounding box center [213, 93] width 60 height 60
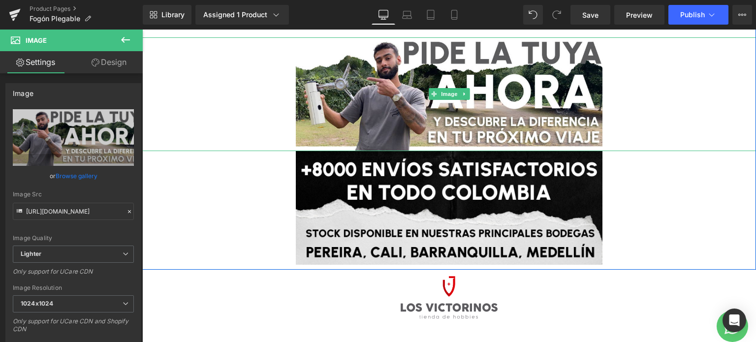
type input "[URL][DOMAIN_NAME]"
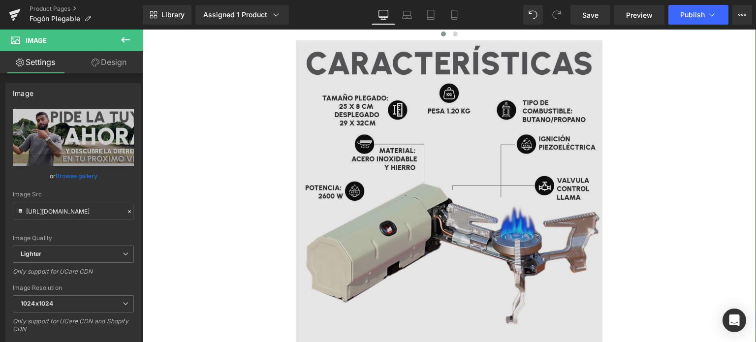
scroll to position [2067, 0]
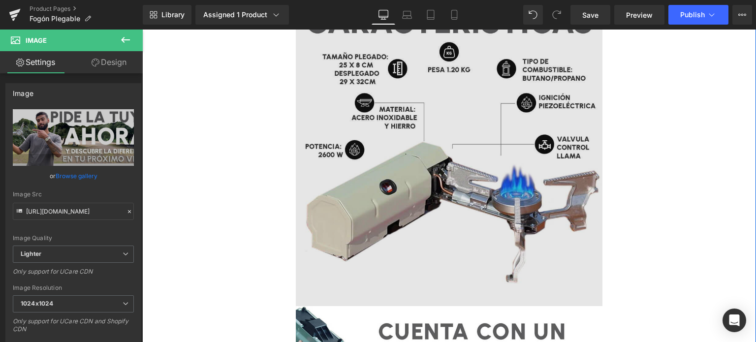
click at [413, 140] on img at bounding box center [449, 152] width 307 height 307
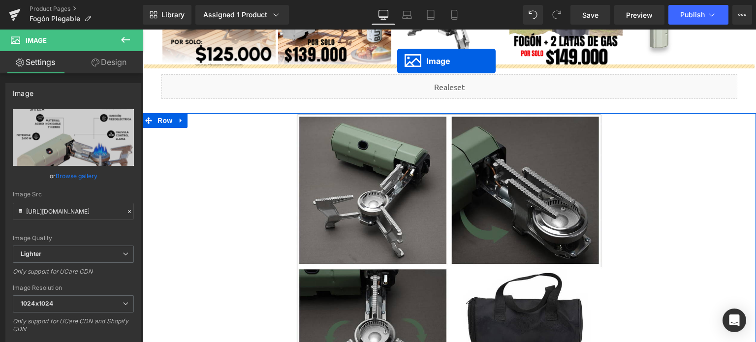
scroll to position [357, 0]
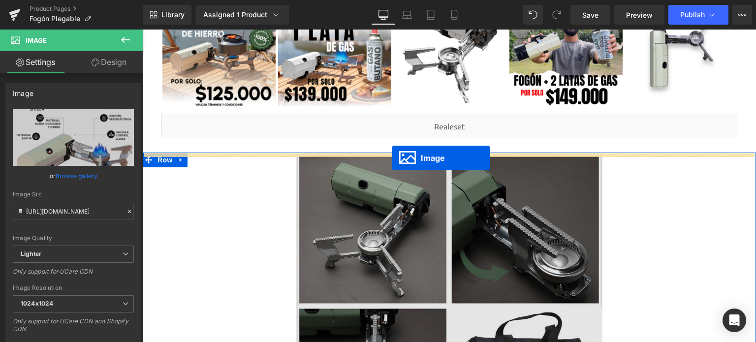
drag, startPoint x: 430, startPoint y: 153, endPoint x: 392, endPoint y: 158, distance: 38.2
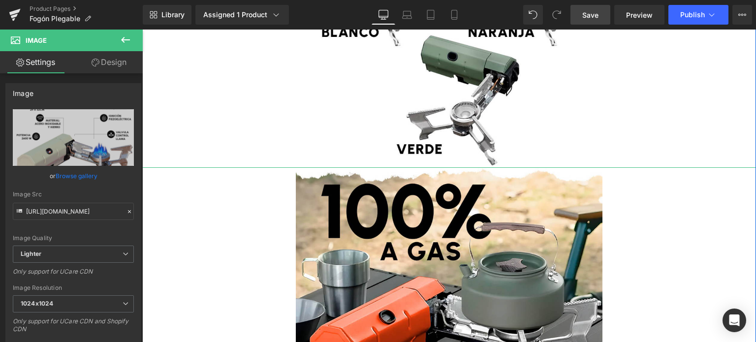
scroll to position [1588, 0]
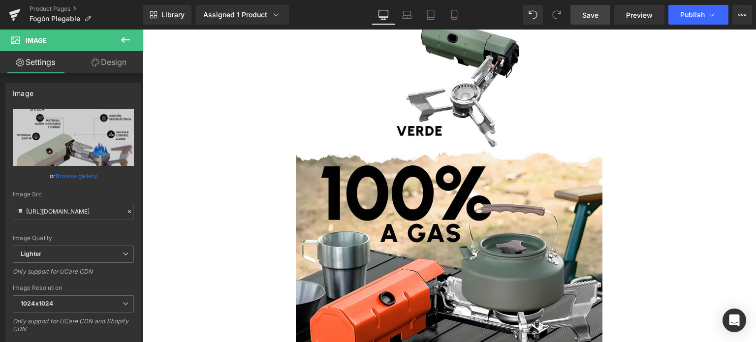
click at [589, 17] on span "Save" at bounding box center [590, 15] width 16 height 10
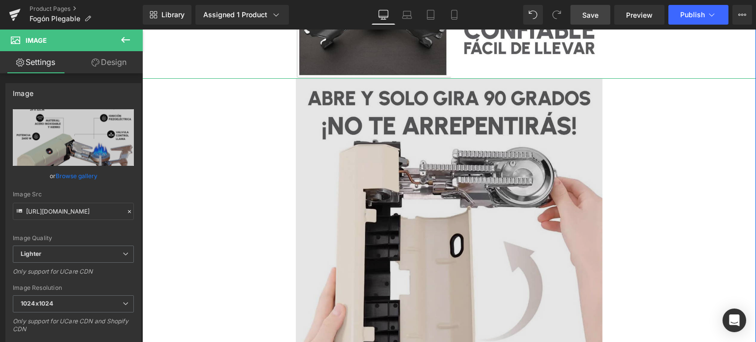
scroll to position [1046, 0]
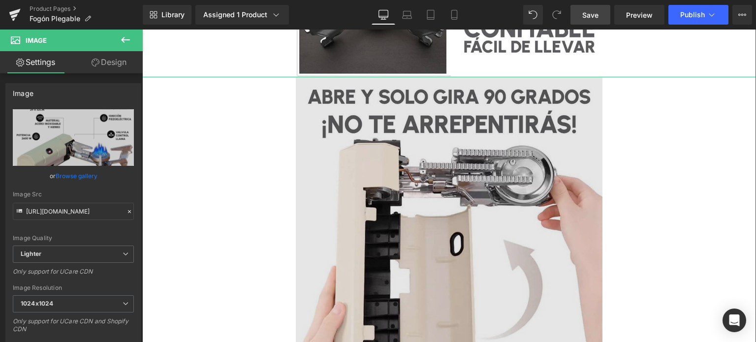
click at [489, 182] on img at bounding box center [449, 230] width 307 height 307
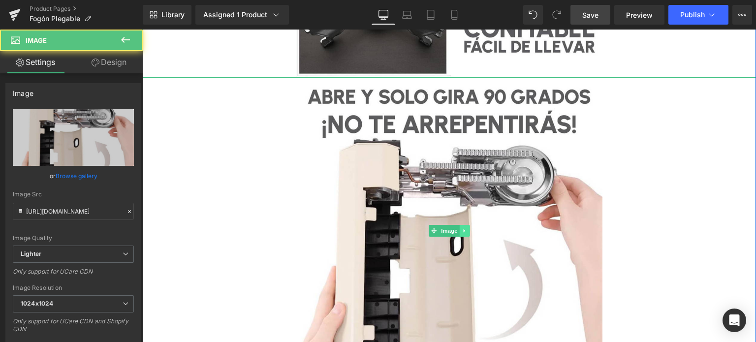
click at [462, 228] on icon at bounding box center [464, 231] width 5 height 6
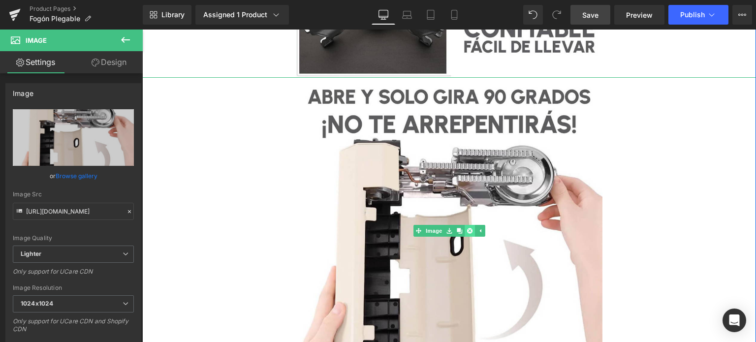
click at [465, 228] on link at bounding box center [470, 231] width 10 height 12
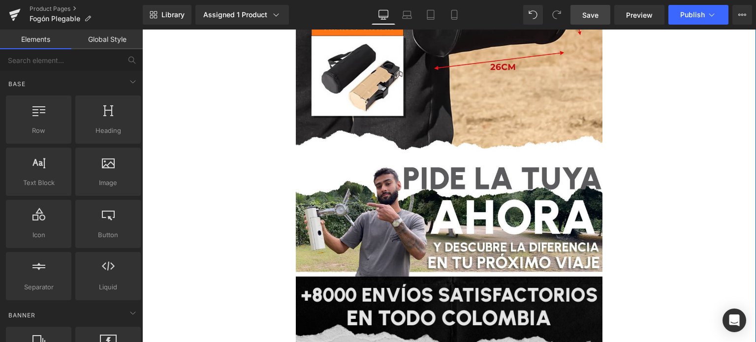
scroll to position [2474, 0]
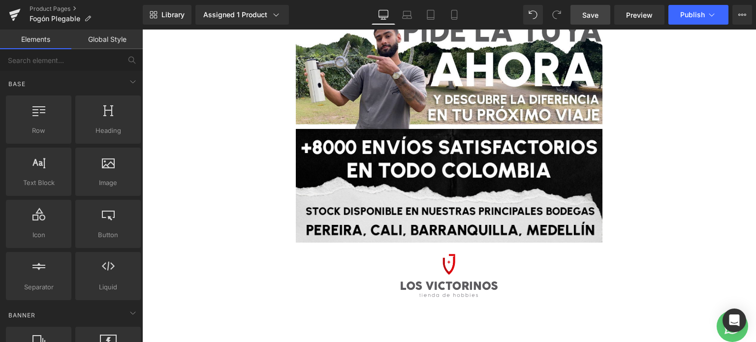
click at [591, 12] on span "Save" at bounding box center [590, 15] width 16 height 10
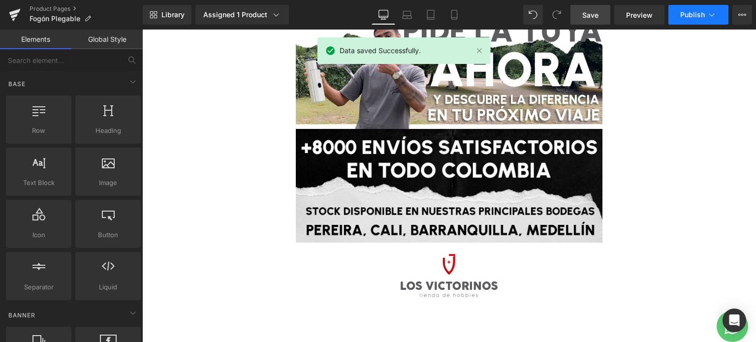
click at [695, 22] on button "Publish" at bounding box center [698, 15] width 60 height 20
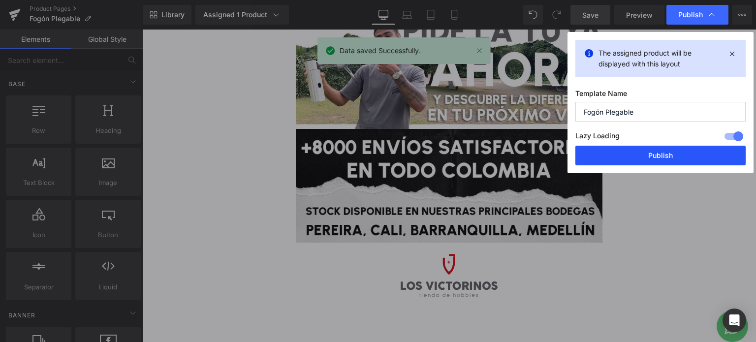
click at [618, 153] on button "Publish" at bounding box center [660, 156] width 170 height 20
